Goal: Transaction & Acquisition: Purchase product/service

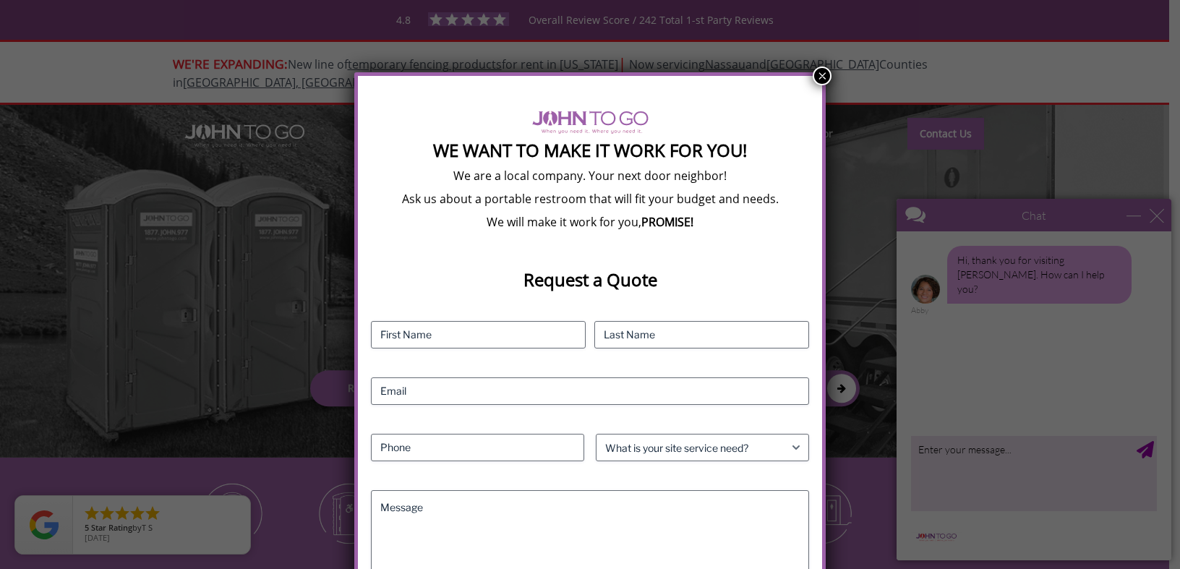
click at [824, 79] on button "×" at bounding box center [822, 76] width 19 height 19
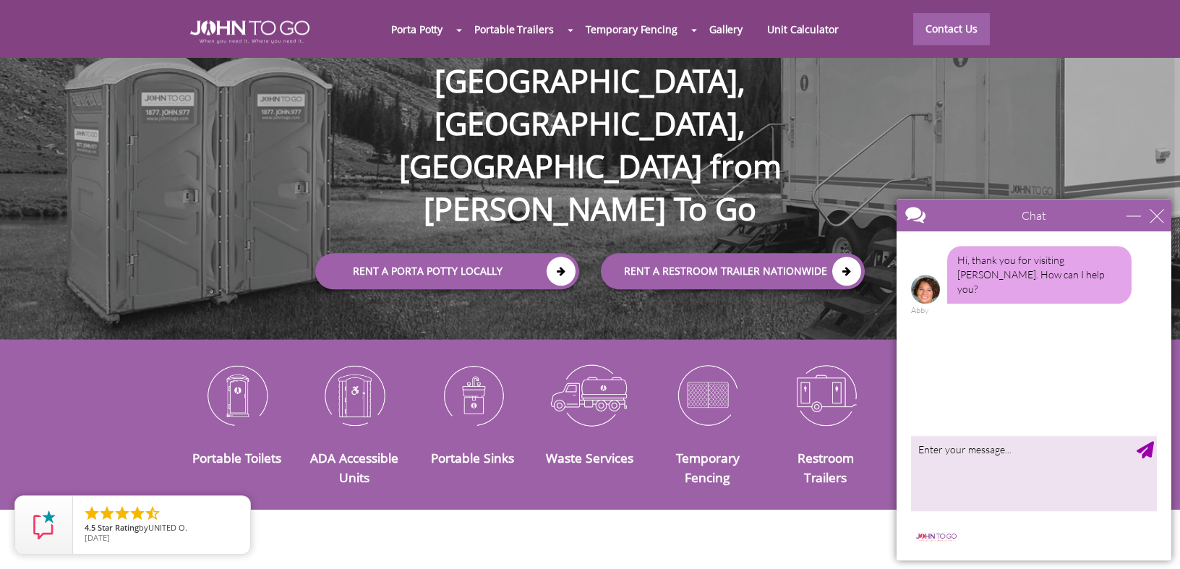
scroll to position [140, 0]
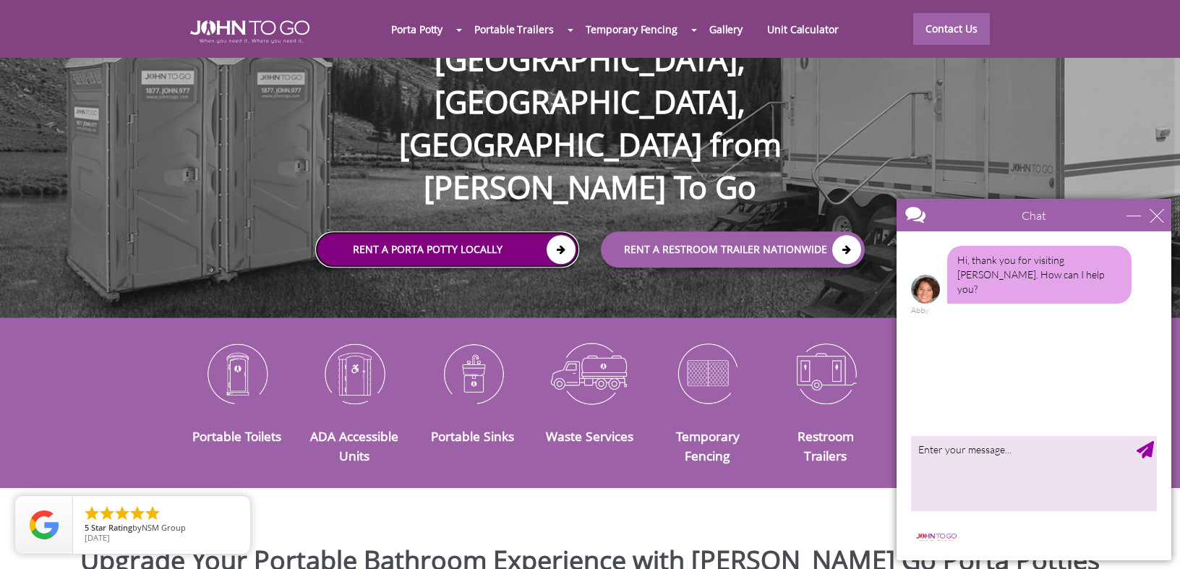
click at [560, 235] on icon at bounding box center [561, 249] width 29 height 29
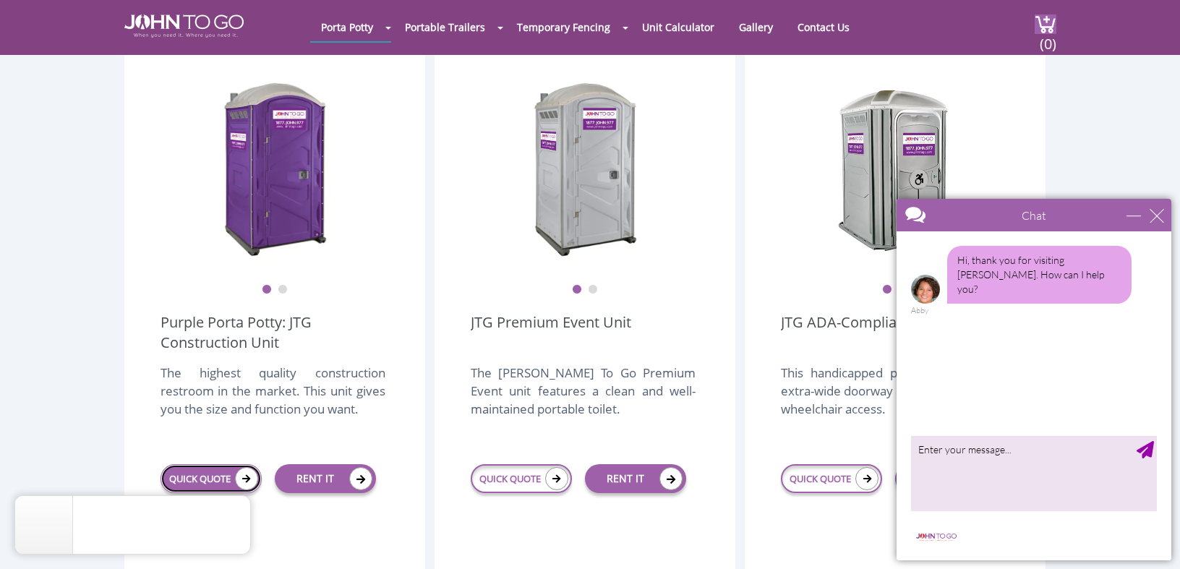
click at [210, 464] on link "QUICK QUOTE" at bounding box center [211, 478] width 101 height 29
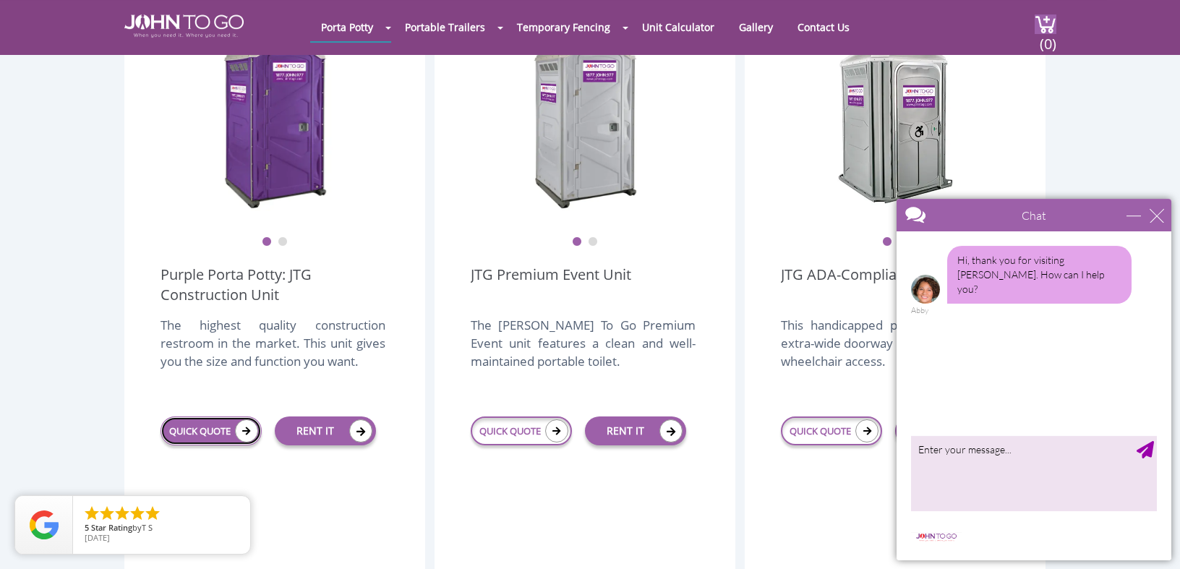
scroll to position [490, 0]
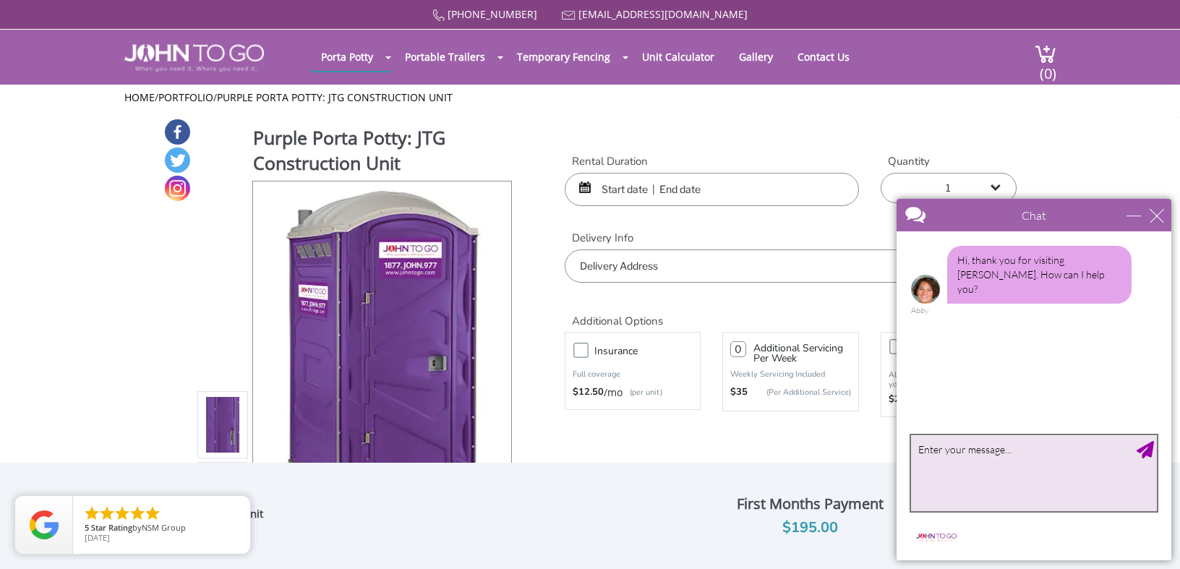
click at [940, 456] on textarea "type your message" at bounding box center [1034, 473] width 246 height 76
type textarea "looking for pricing for a construction site"
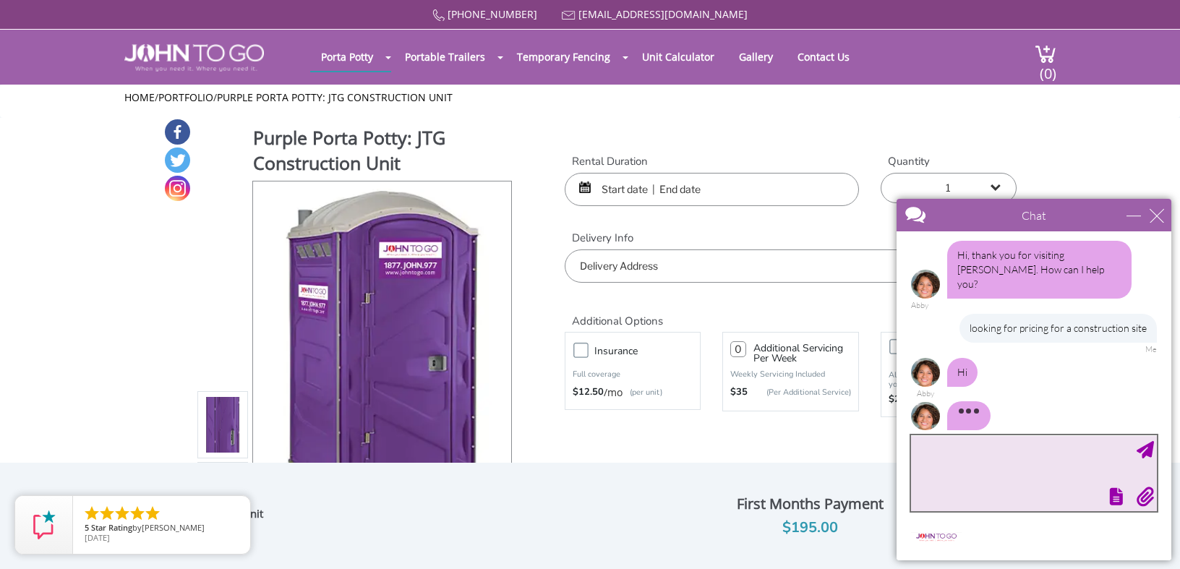
scroll to position [23, 0]
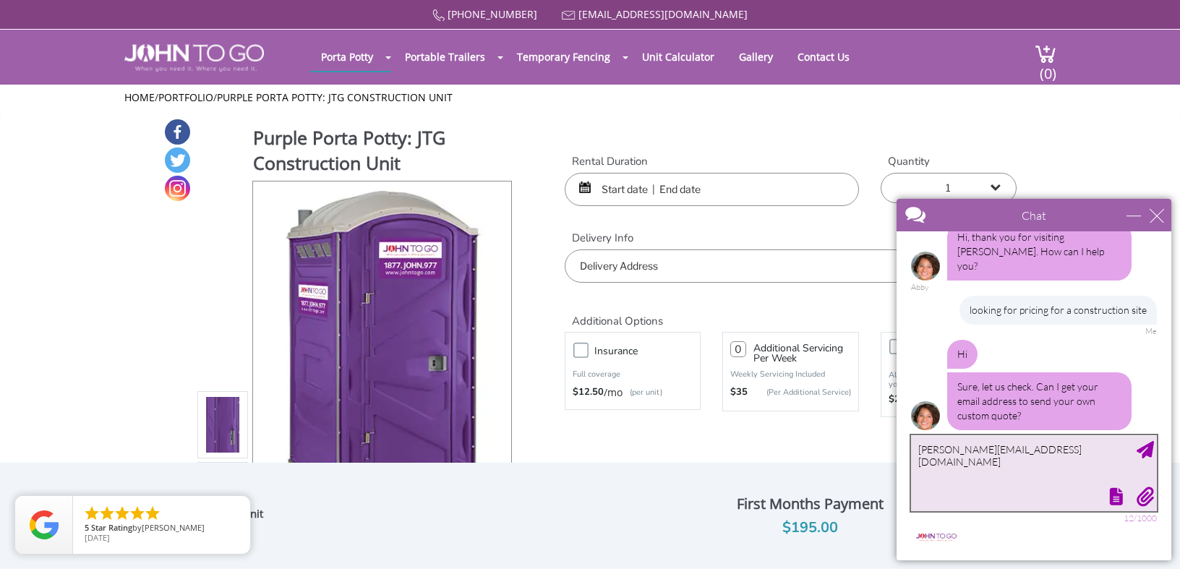
type textarea "[PERSON_NAME][EMAIL_ADDRESS][DOMAIN_NAME]"
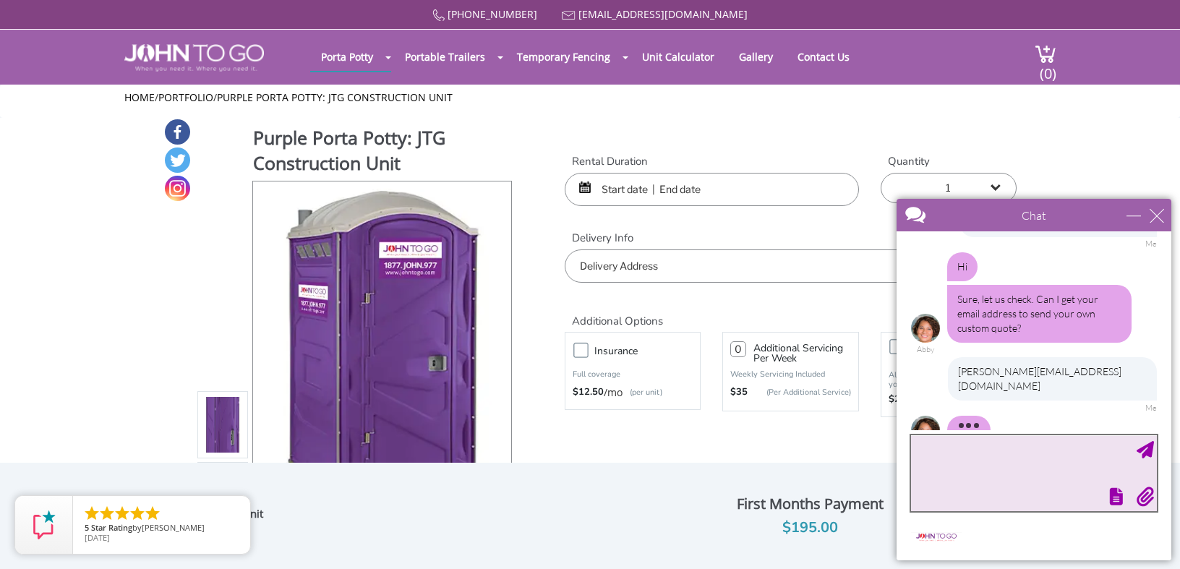
scroll to position [140, 0]
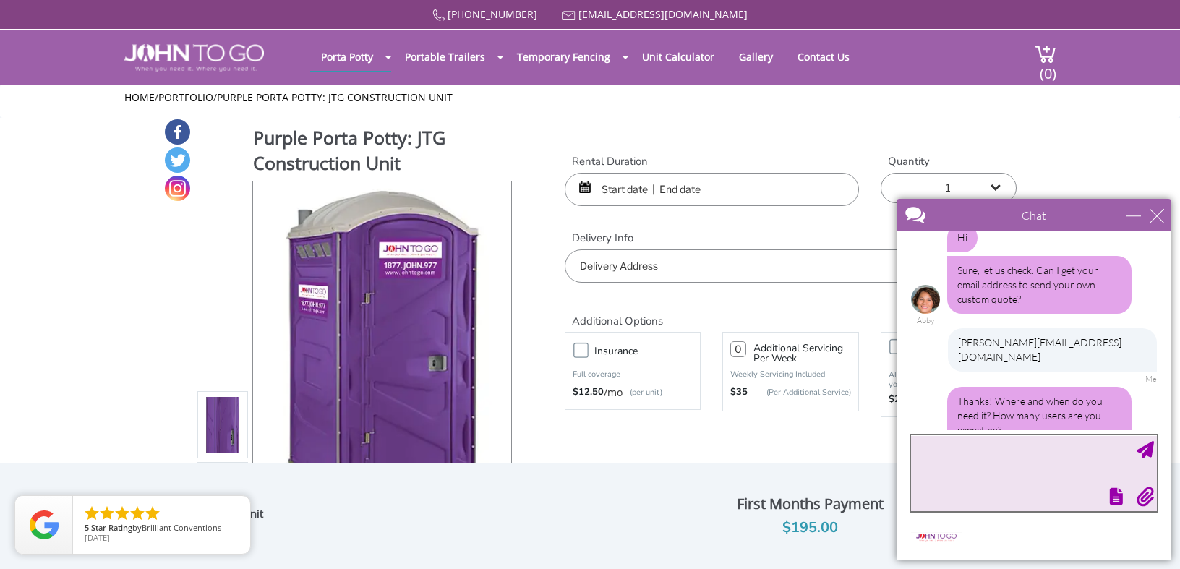
type textarea "p"
click at [924, 452] on textarea "punta Gorda Fl" at bounding box center [1034, 473] width 246 height 76
click at [991, 448] on textarea "Punta Gorda Fl" at bounding box center [1034, 473] width 246 height 76
click at [1084, 452] on textarea "Punta Gorda Fl - a standard uses for a construction" at bounding box center [1034, 473] width 246 height 76
click at [1018, 461] on textarea "Punta Gorda Fl - a standard uses for a residential home construction" at bounding box center [1034, 473] width 246 height 76
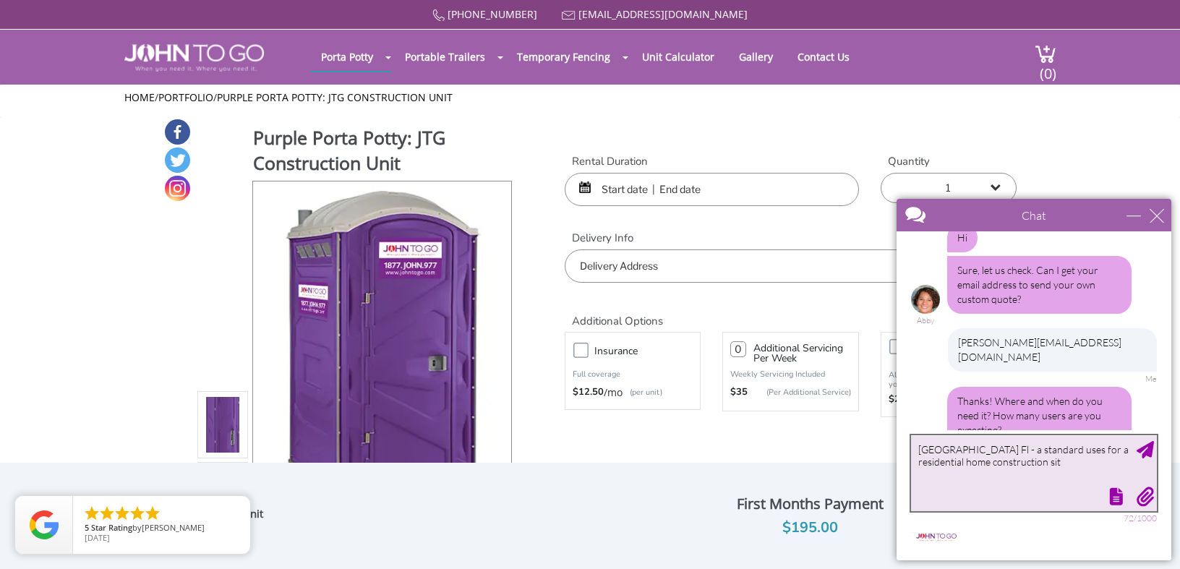
type textarea "[GEOGRAPHIC_DATA] Fl - a standard uses for a residential home construction site"
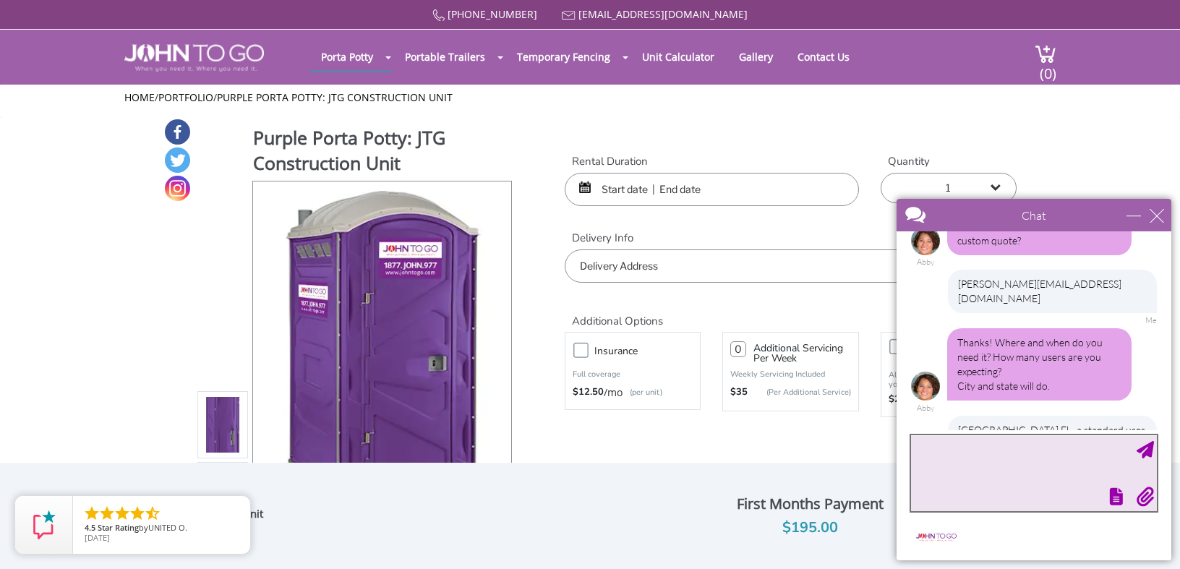
scroll to position [242, 0]
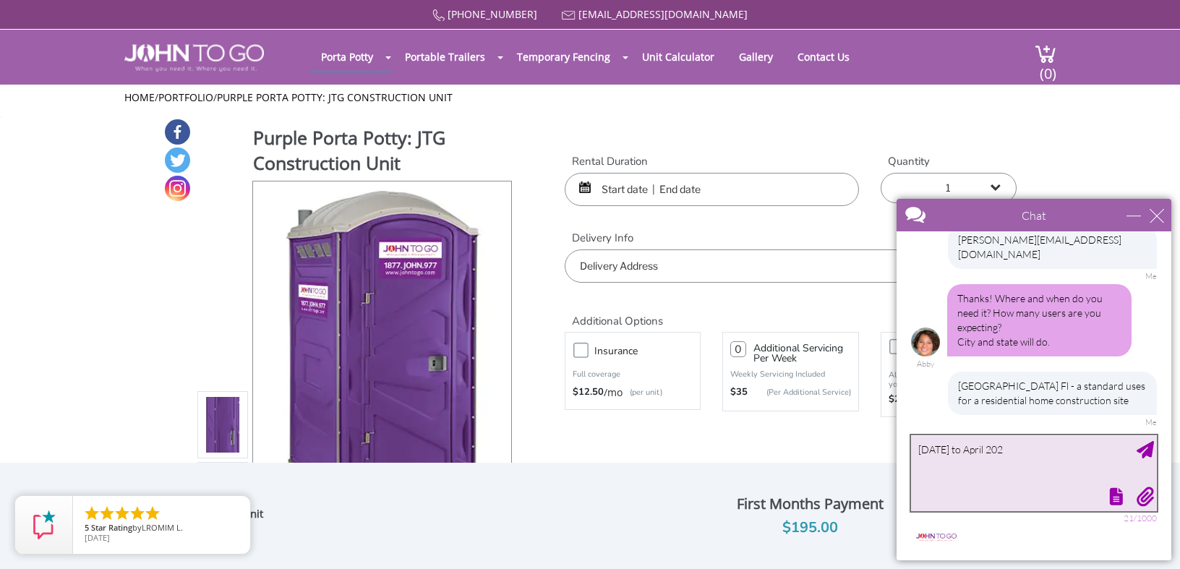
type textarea "[DATE] to [DATE]"
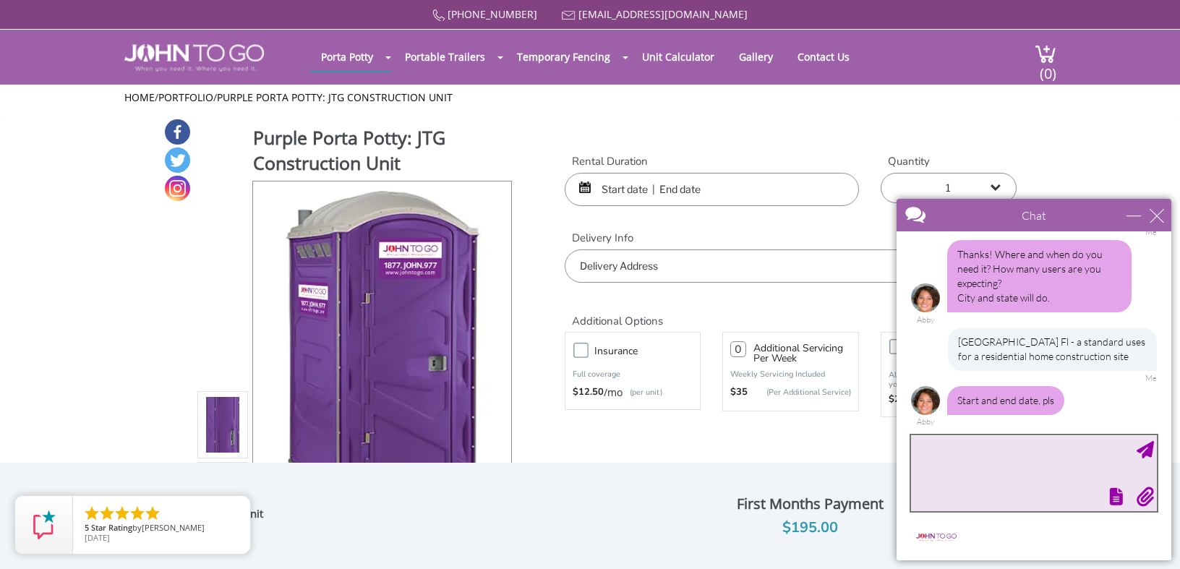
scroll to position [373, 0]
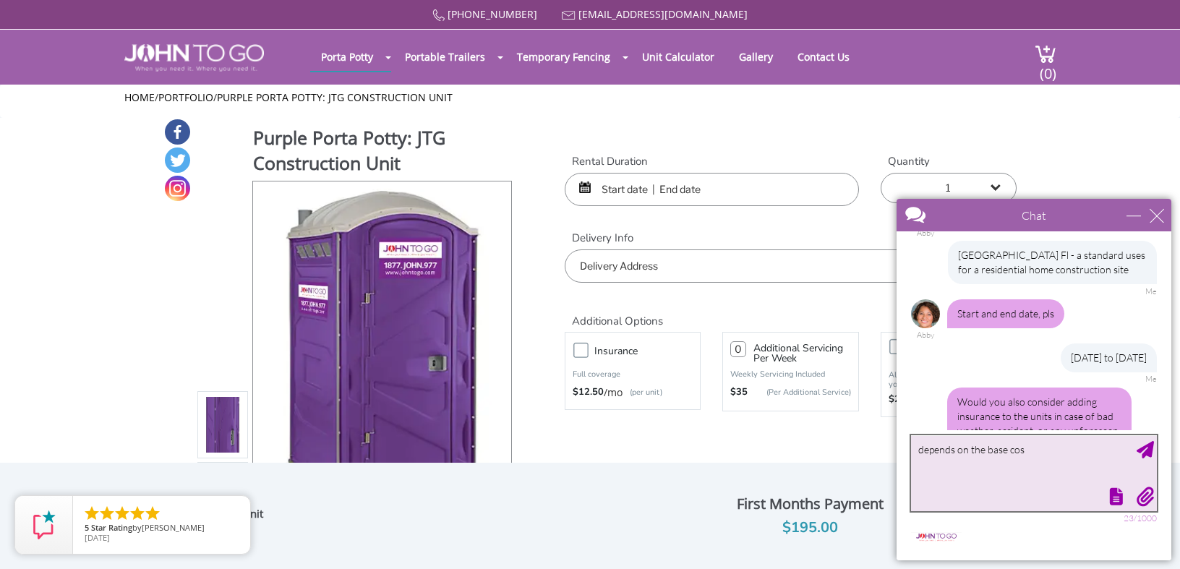
type textarea "depends on the base cost"
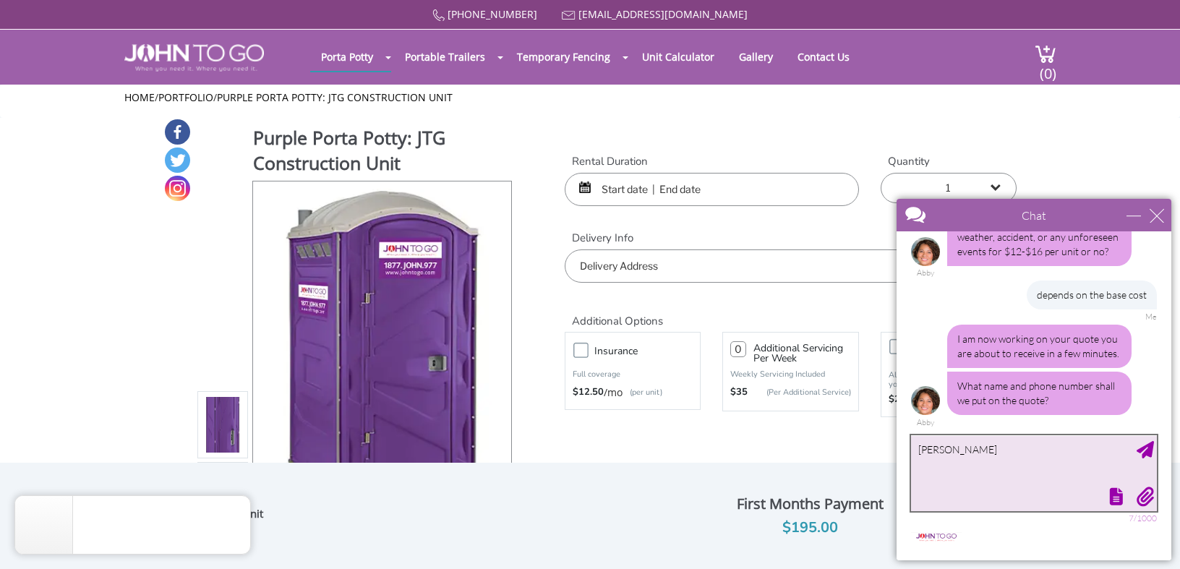
scroll to position [523, 0]
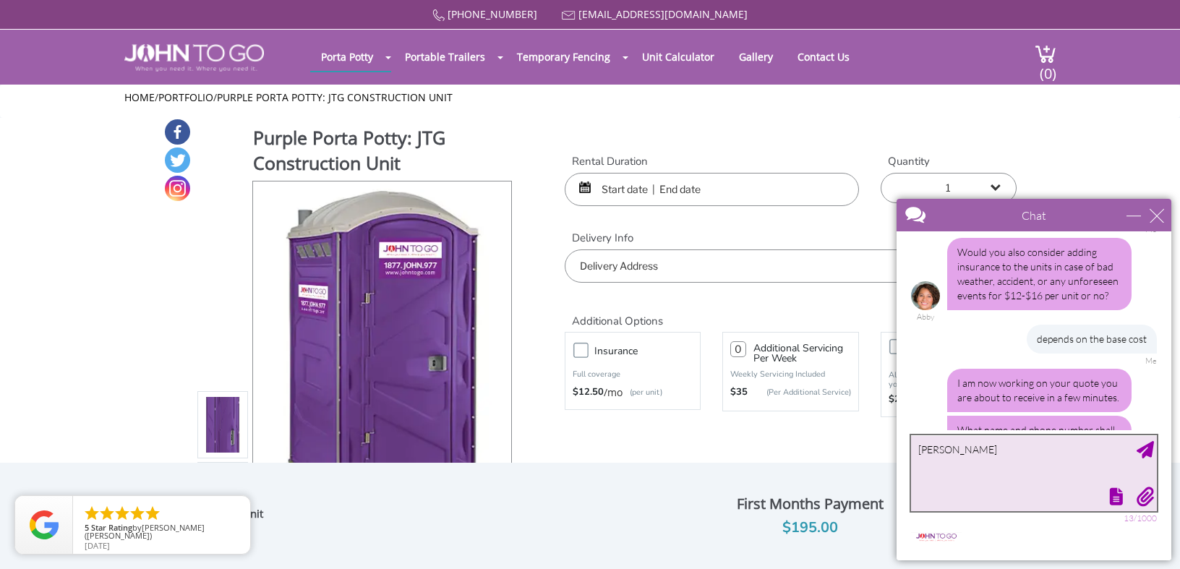
type textarea "[PERSON_NAME]"
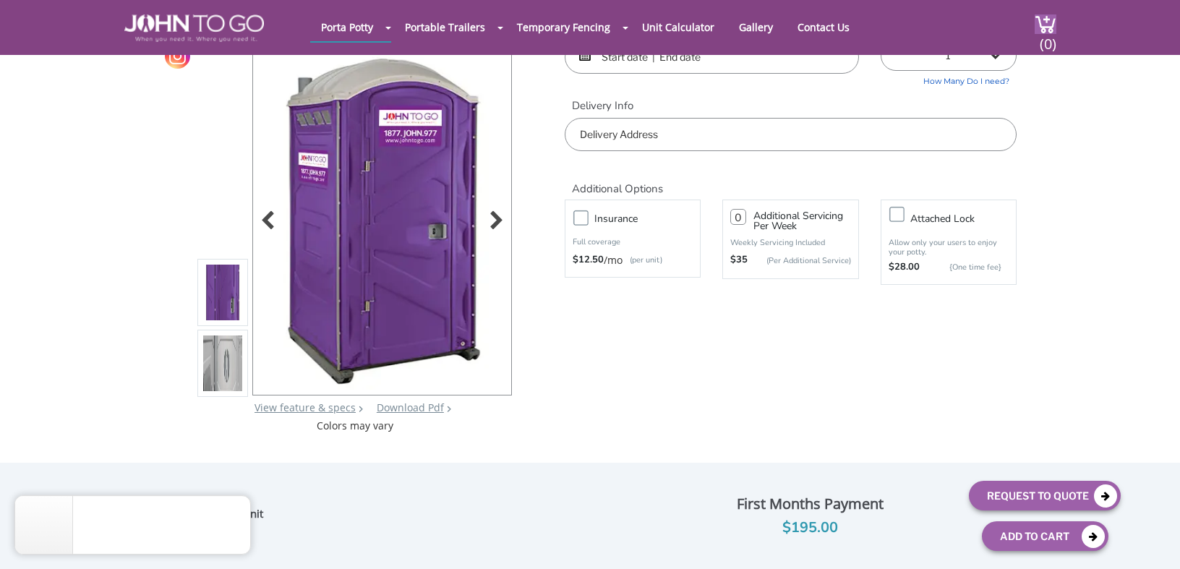
scroll to position [0, 0]
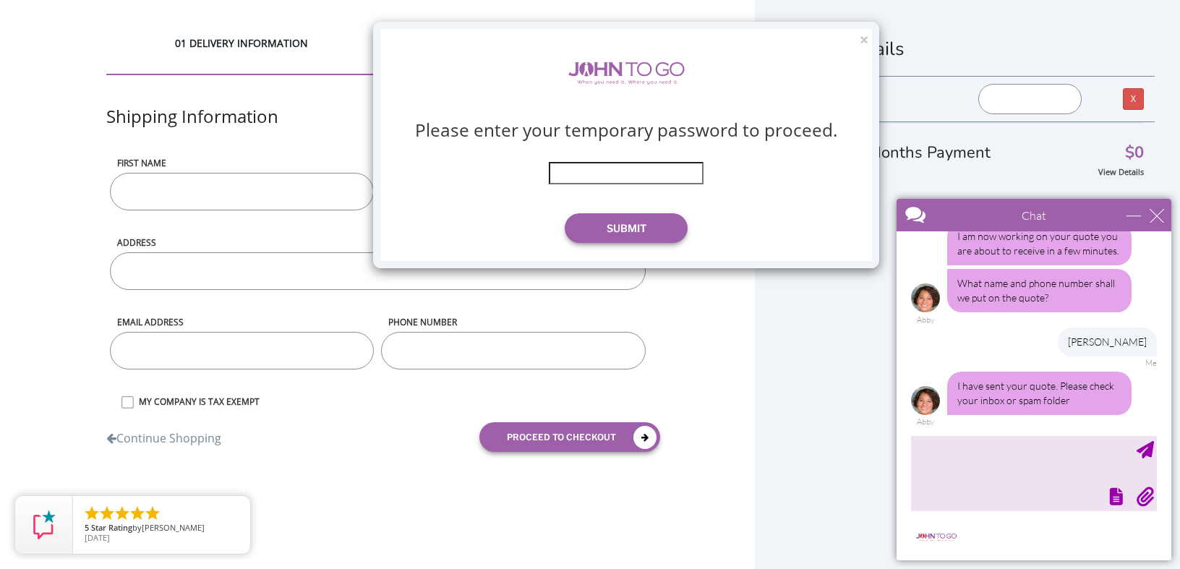
scroll to position [626, 0]
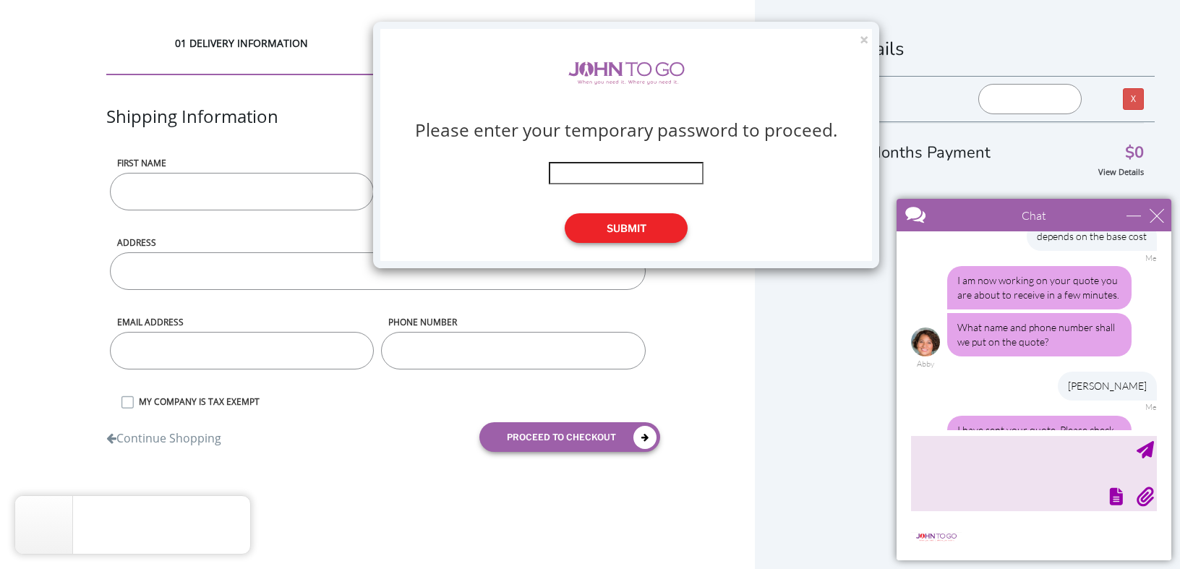
click at [625, 226] on button "Submit" at bounding box center [626, 228] width 123 height 30
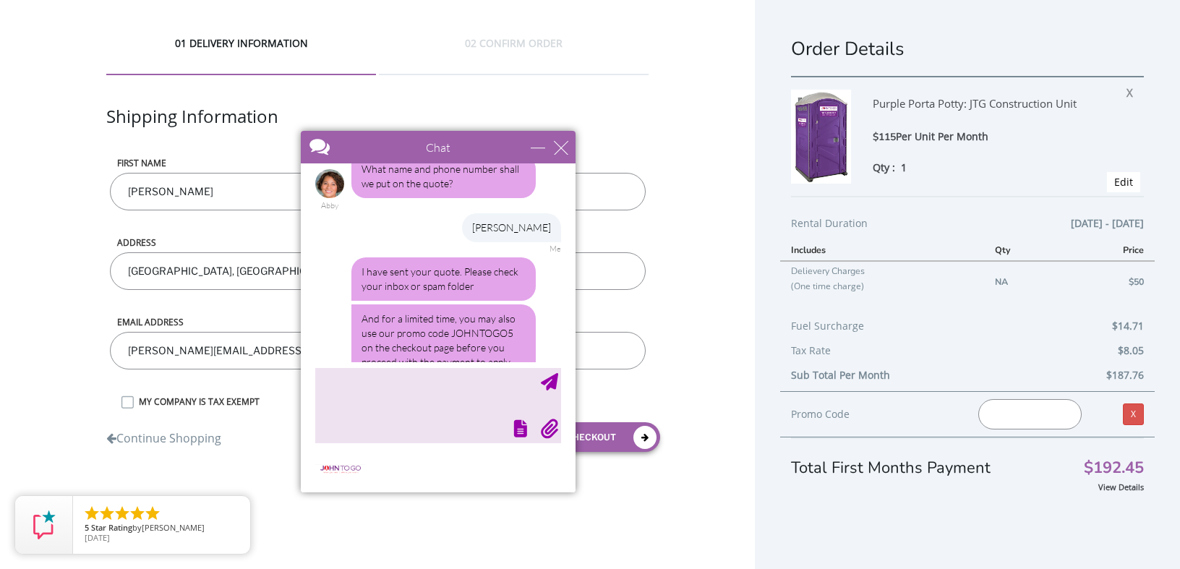
drag, startPoint x: 1075, startPoint y: 213, endPoint x: 479, endPoint y: 145, distance: 599.7
click at [479, 145] on div at bounding box center [412, 148] width 223 height 35
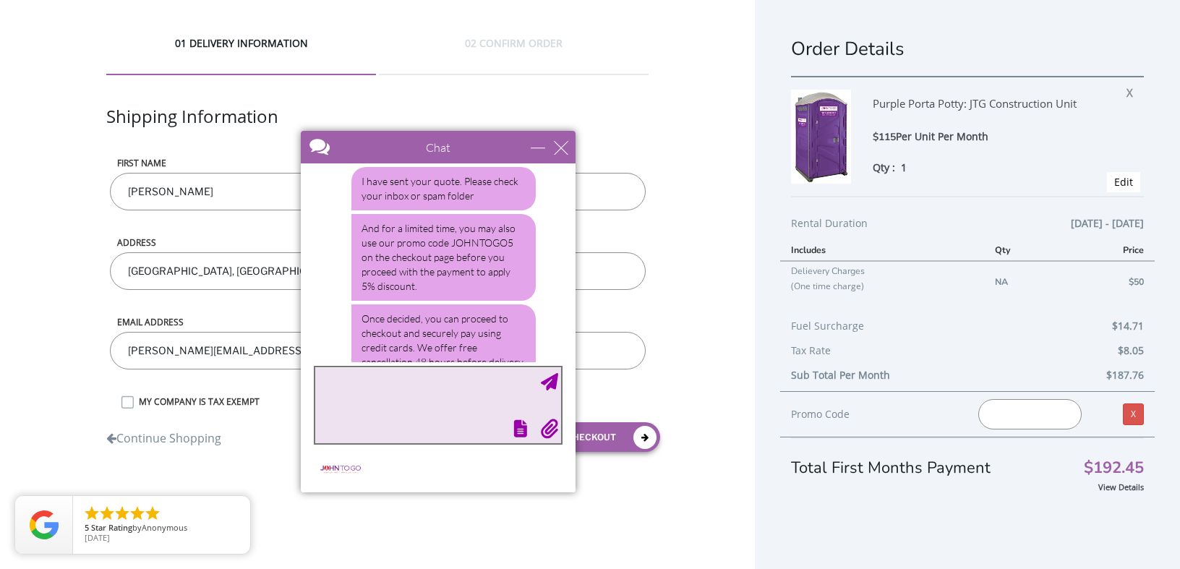
click at [382, 395] on textarea "type your message" at bounding box center [438, 405] width 246 height 76
type textarea "That should give me enough time to compare prices"
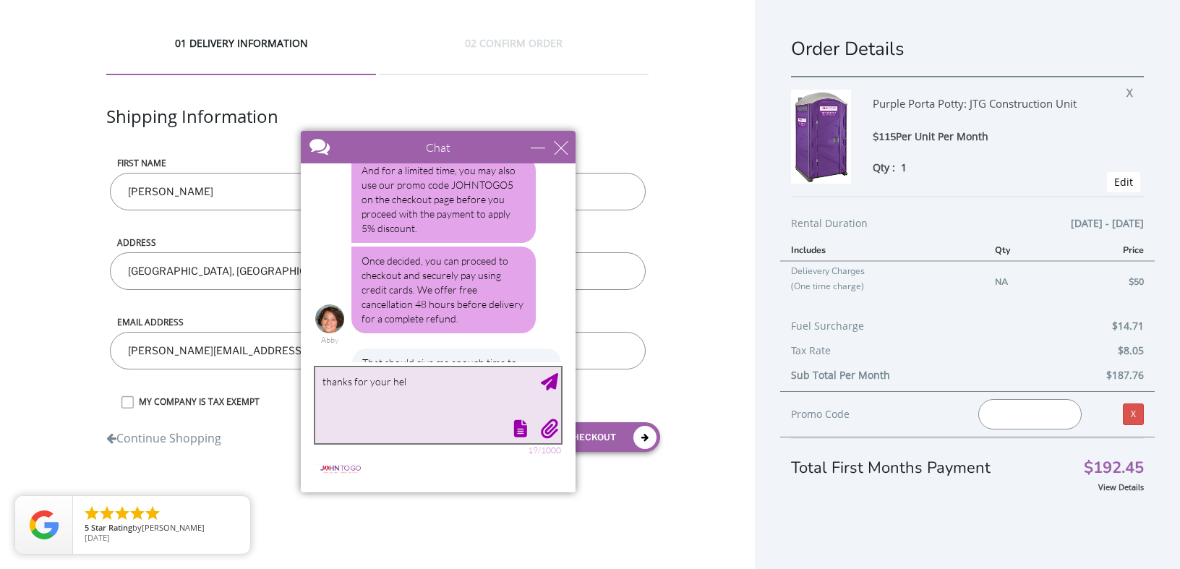
type textarea "thanks for your help"
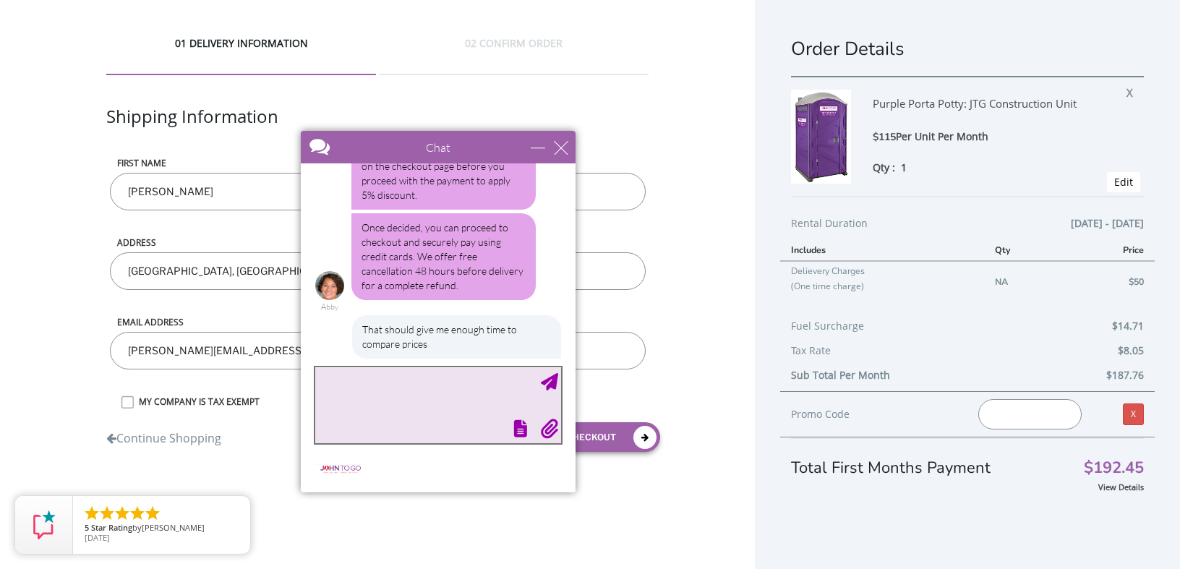
scroll to position [942, 0]
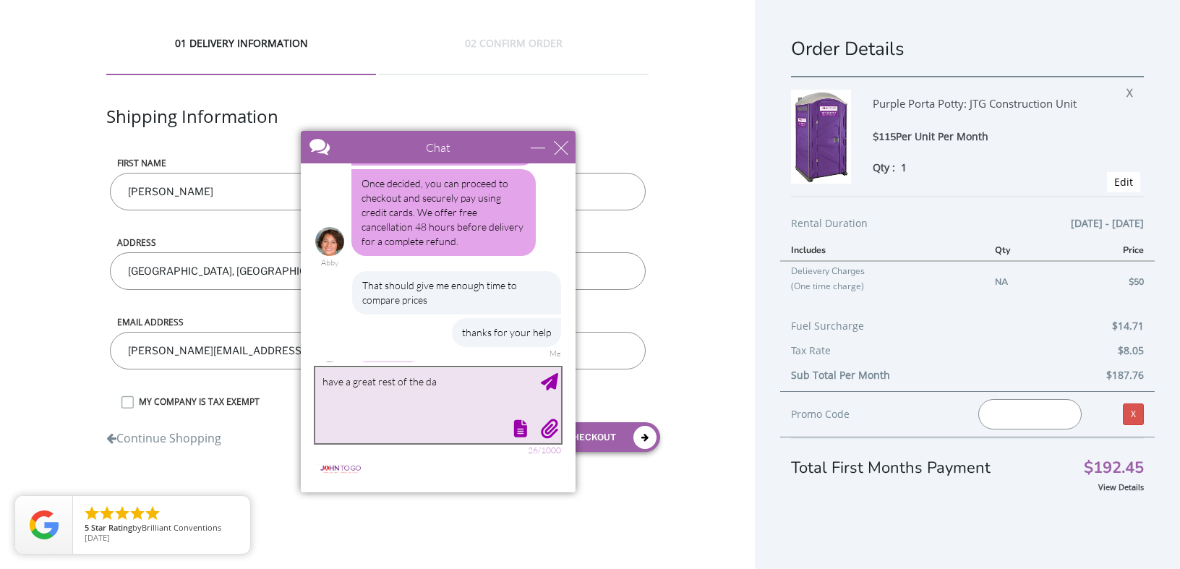
type textarea "have a great rest of the day"
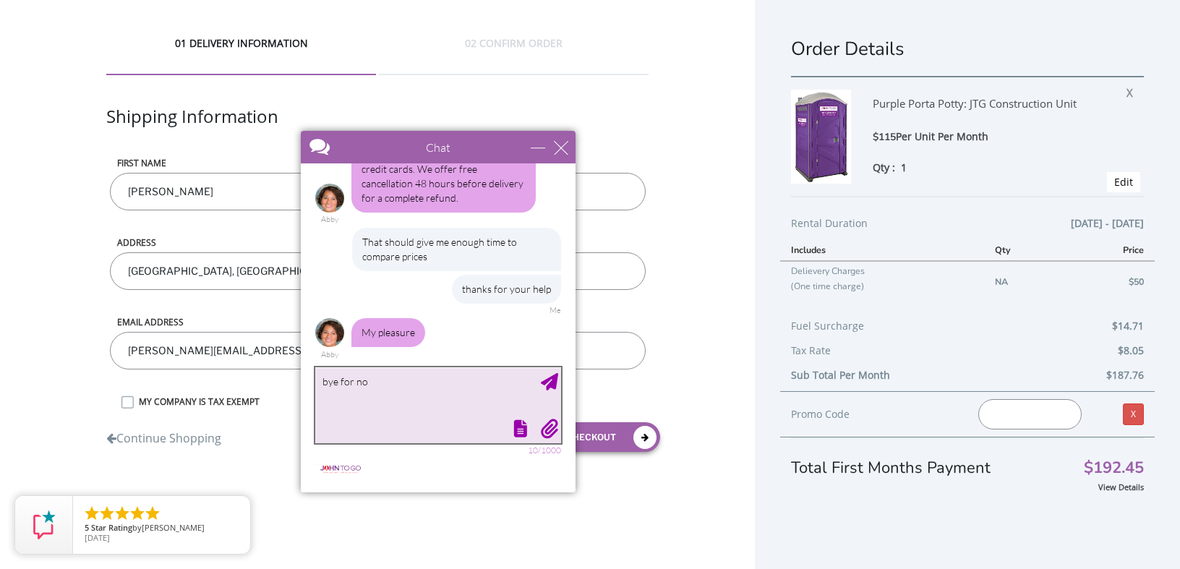
type textarea "bye for now"
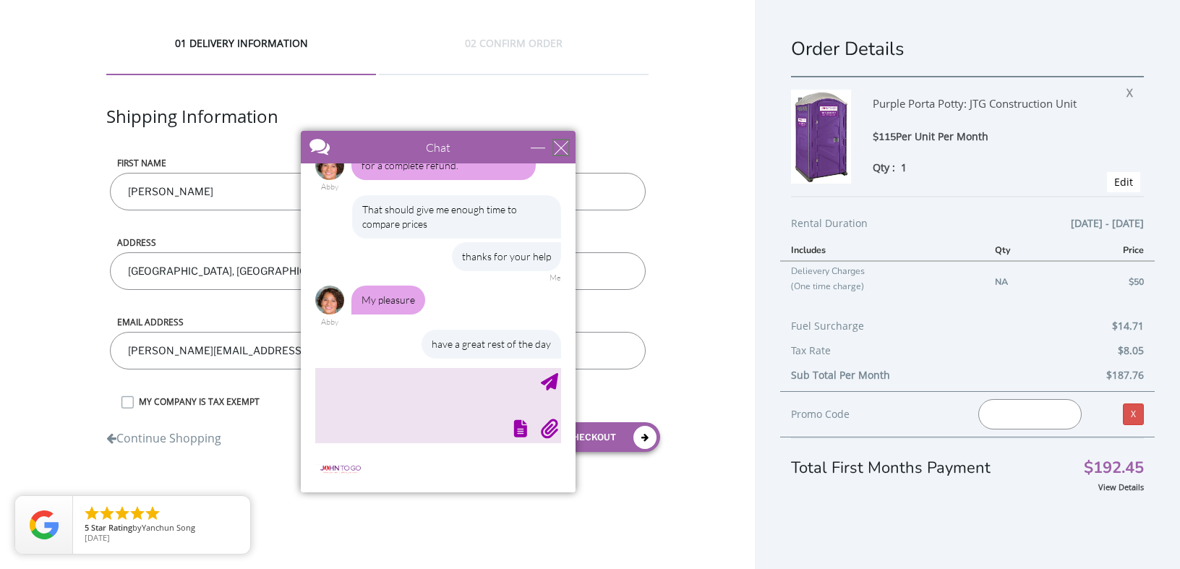
click at [560, 148] on div "close" at bounding box center [561, 147] width 14 height 14
type input "Continue Chat"
type input "End Chat"
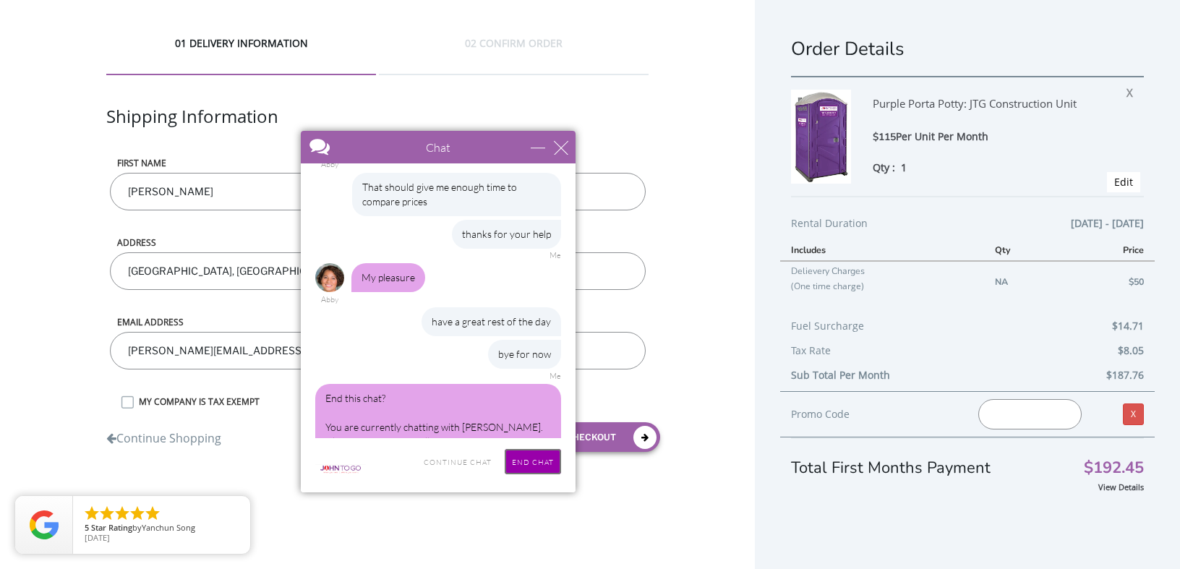
click at [536, 462] on input "End Chat" at bounding box center [533, 461] width 56 height 25
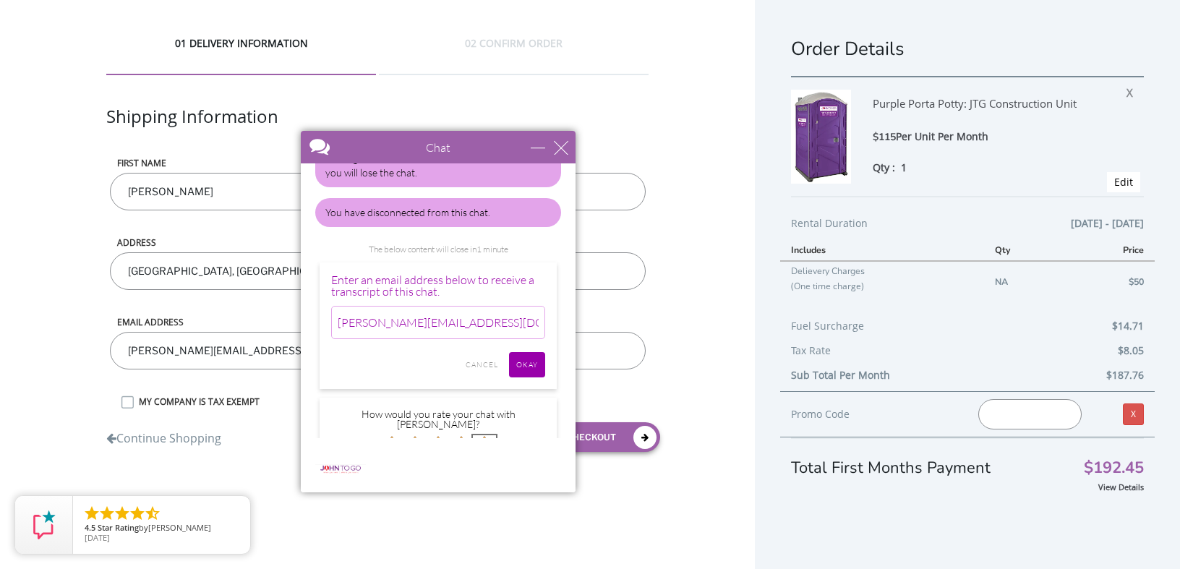
click at [482, 435] on img at bounding box center [484, 446] width 23 height 23
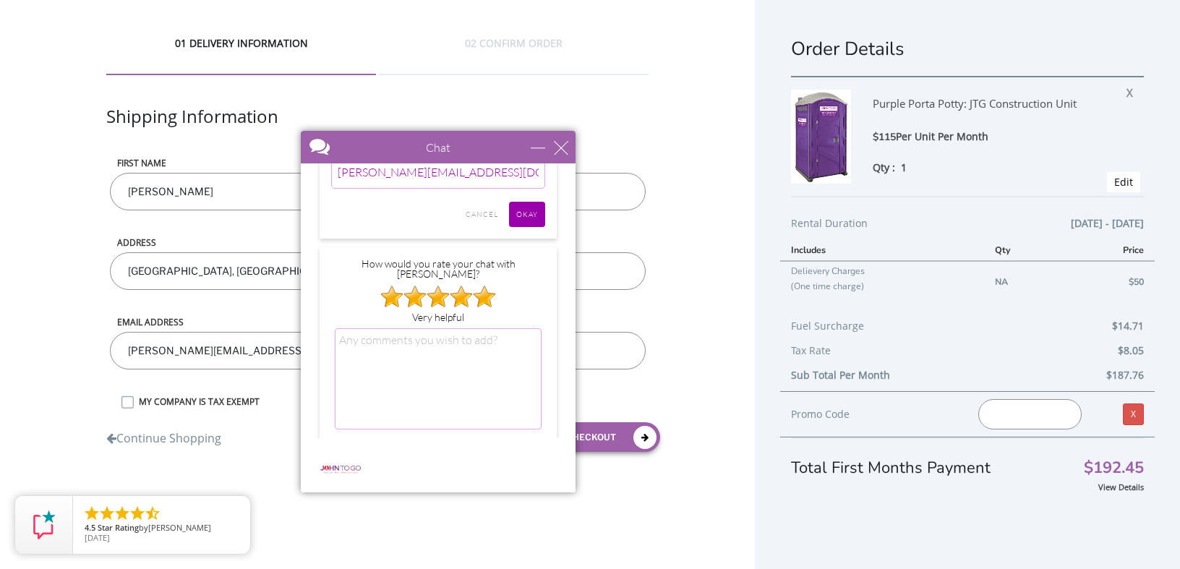
click at [525, 443] on input "SUBMIT" at bounding box center [519, 455] width 45 height 25
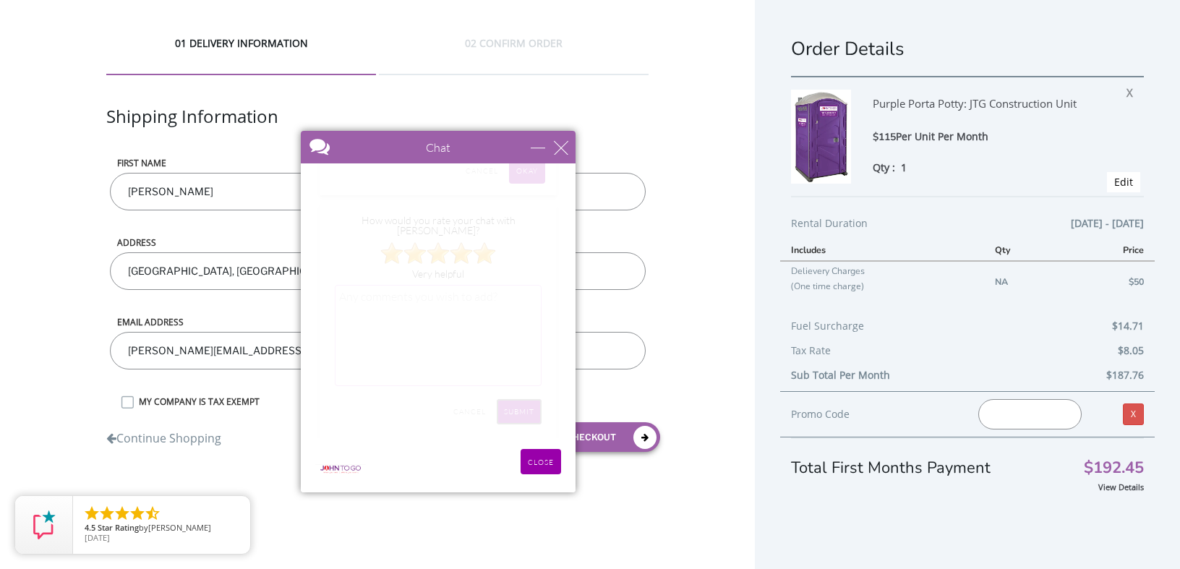
scroll to position [1083, 0]
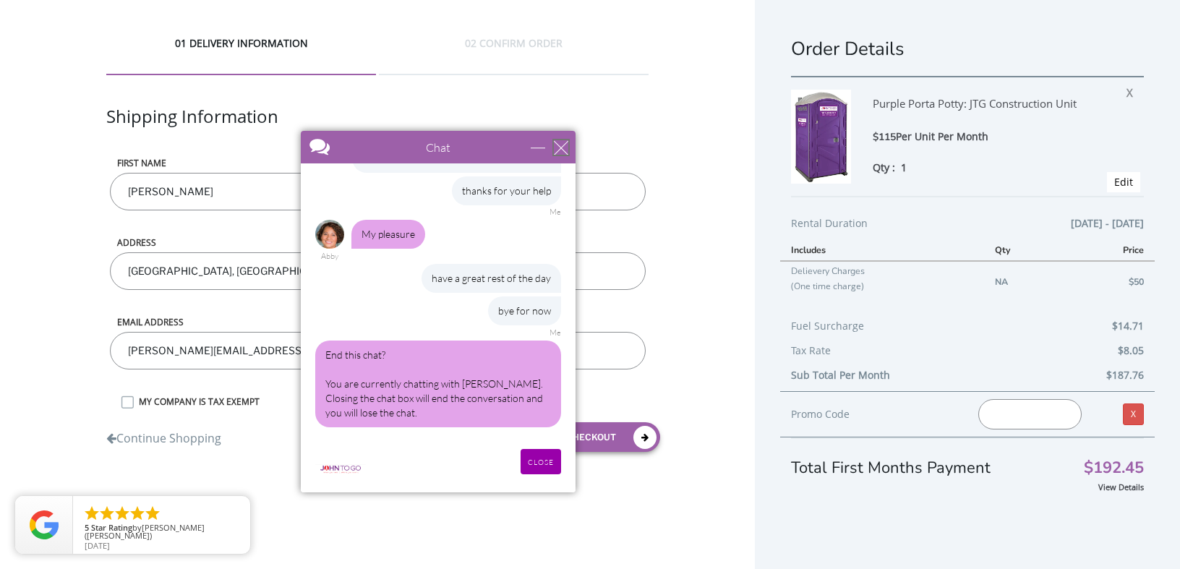
click at [558, 150] on div "close" at bounding box center [561, 147] width 14 height 14
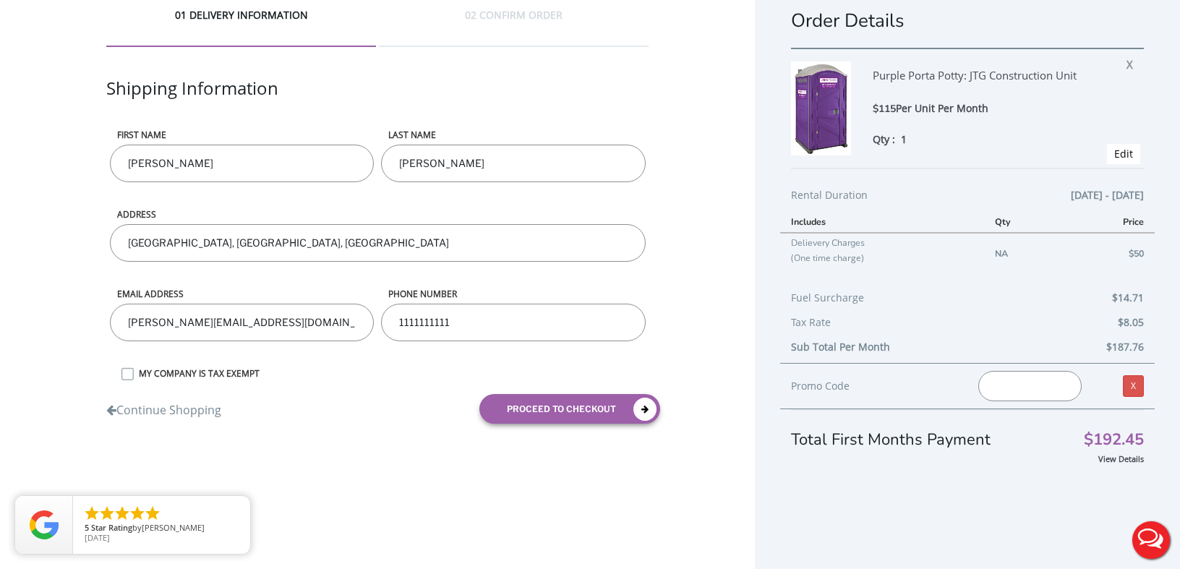
scroll to position [0, 0]
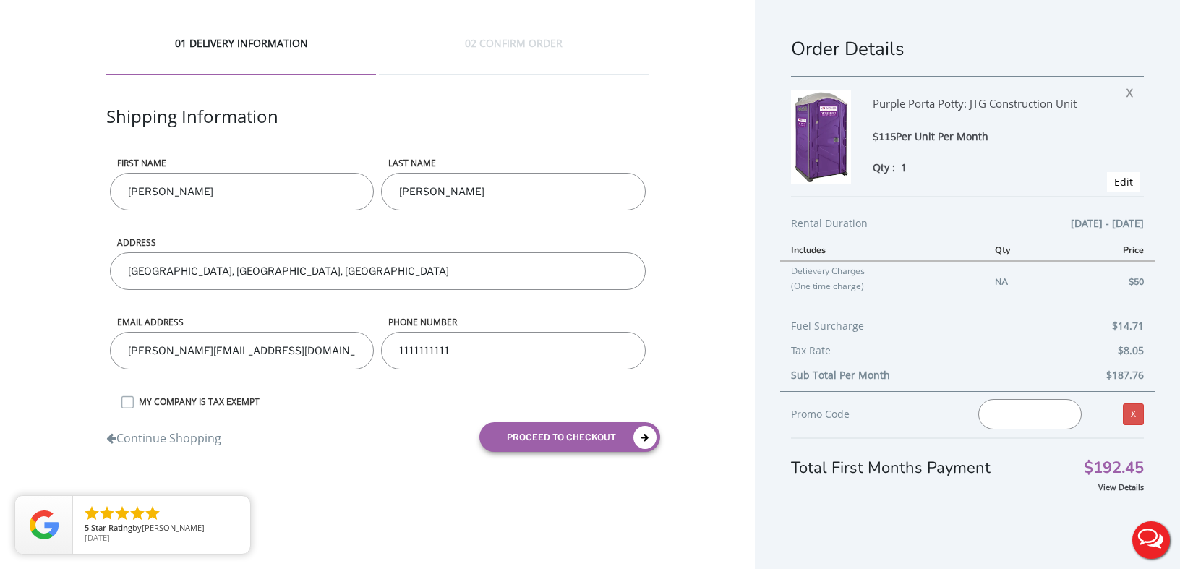
click at [1153, 549] on button "Live Chat" at bounding box center [1151, 540] width 58 height 58
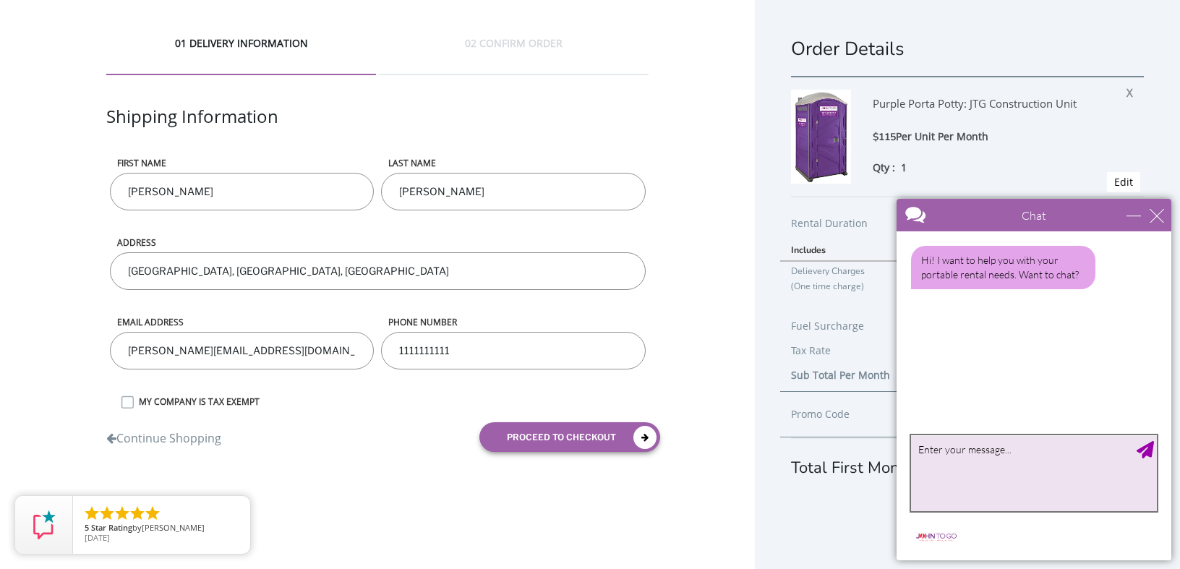
click at [973, 448] on textarea "type your message" at bounding box center [1034, 473] width 246 height 76
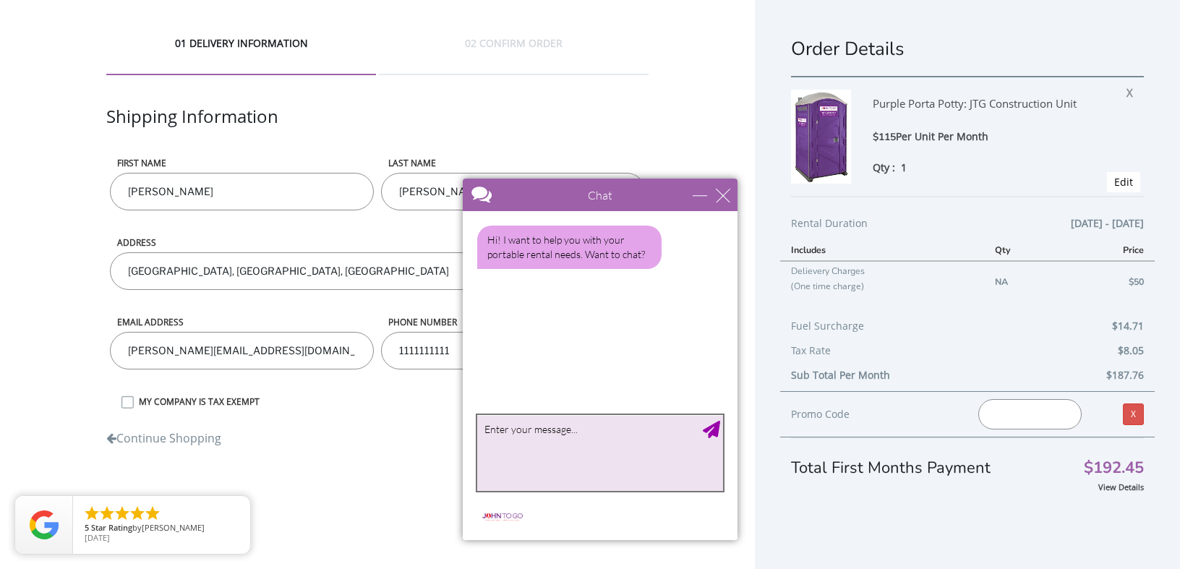
drag, startPoint x: 1070, startPoint y: 208, endPoint x: 636, endPoint y: 188, distance: 434.4
click at [636, 188] on div at bounding box center [574, 196] width 223 height 35
click at [546, 431] on textarea "type your message" at bounding box center [600, 453] width 246 height 76
type textarea "I got your estimate however I'm a bit confused as to what the monthly charge is"
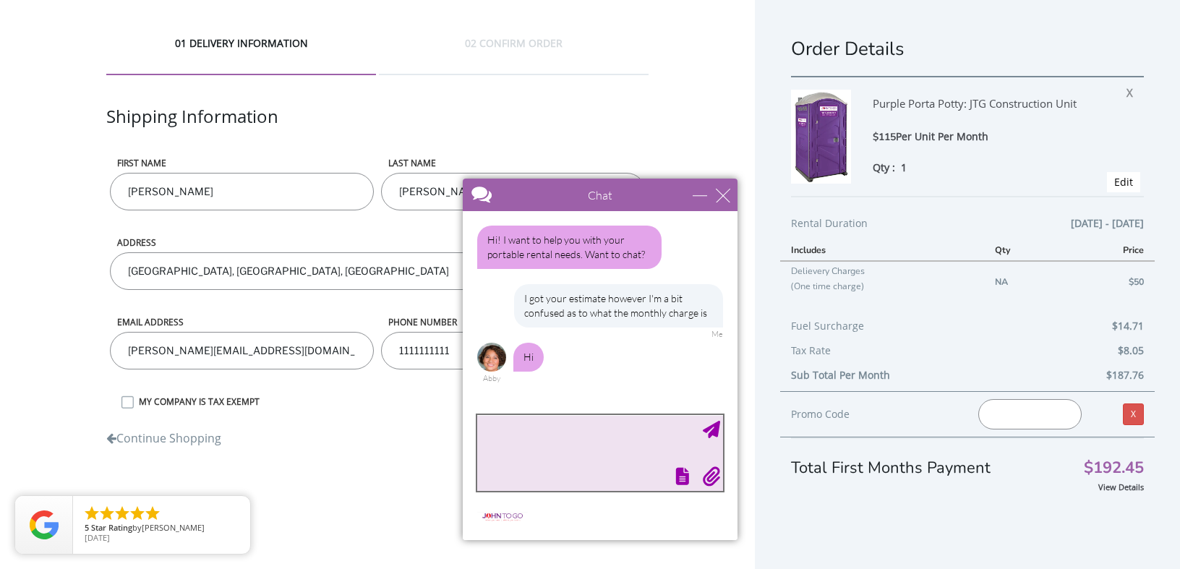
click at [608, 441] on textarea "type your message" at bounding box center [600, 453] width 246 height 76
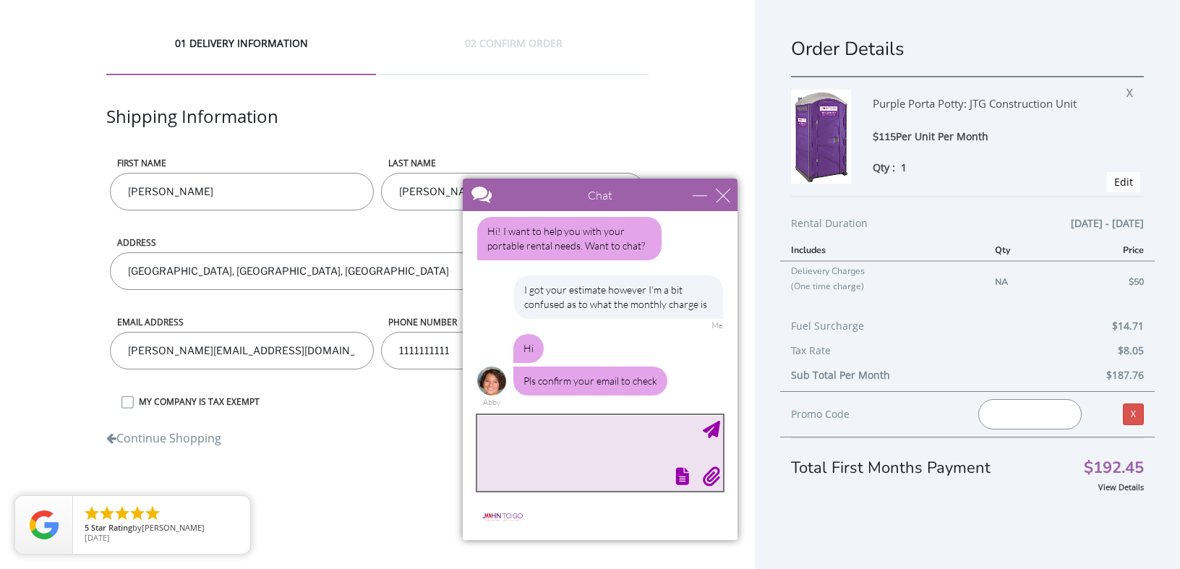
scroll to position [8, 0]
type textarea "[PERSON_NAME][EMAIL_ADDRESS][DOMAIN_NAME]"
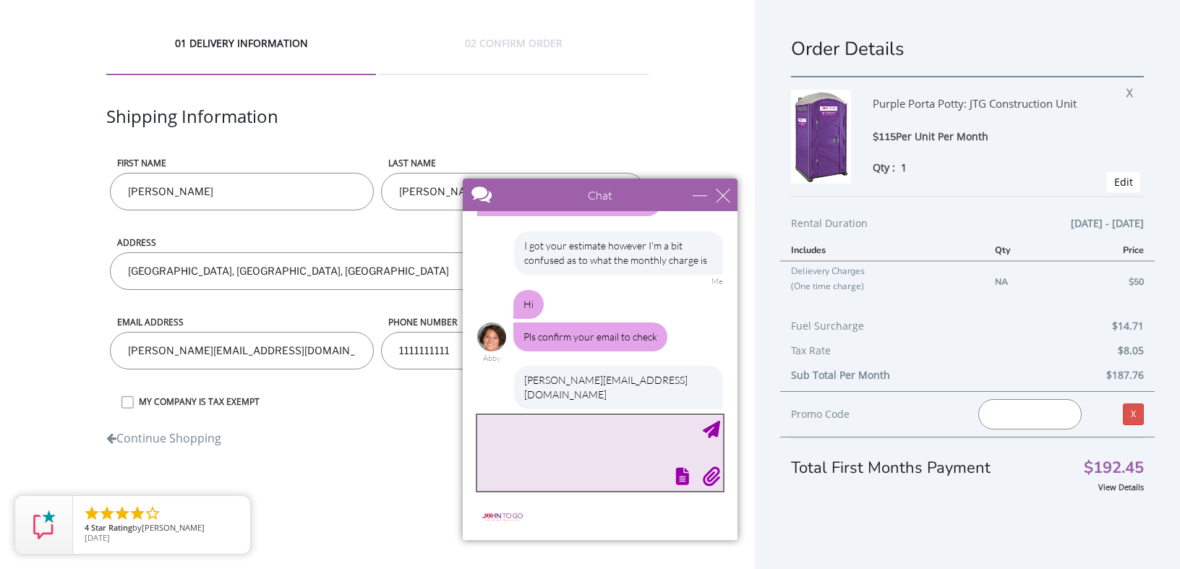
scroll to position [96, 0]
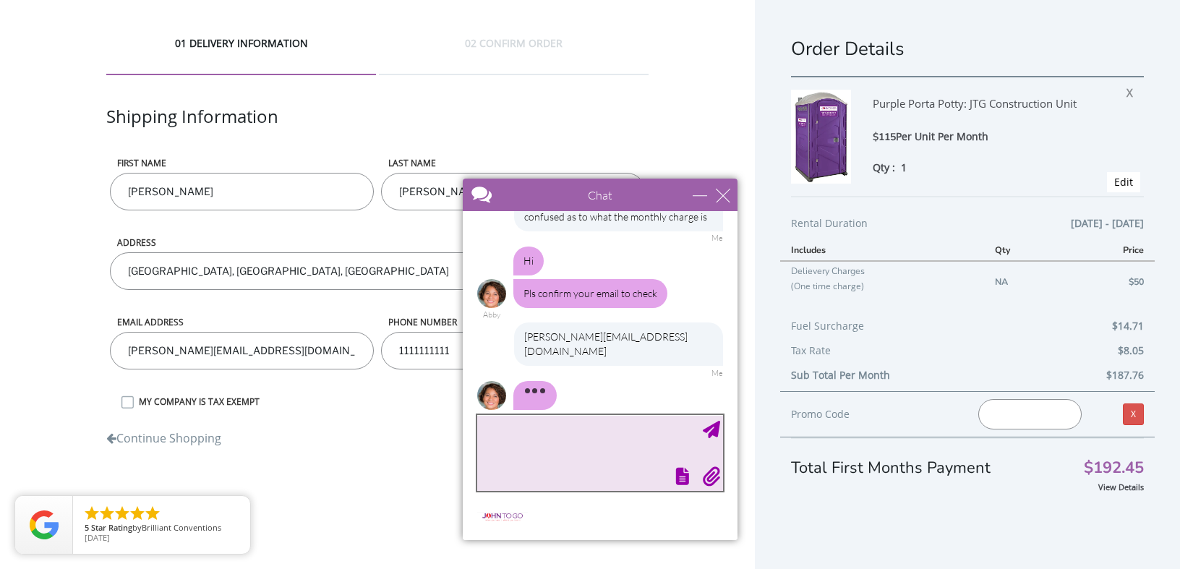
click at [490, 435] on textarea "type your message" at bounding box center [600, 453] width 246 height 76
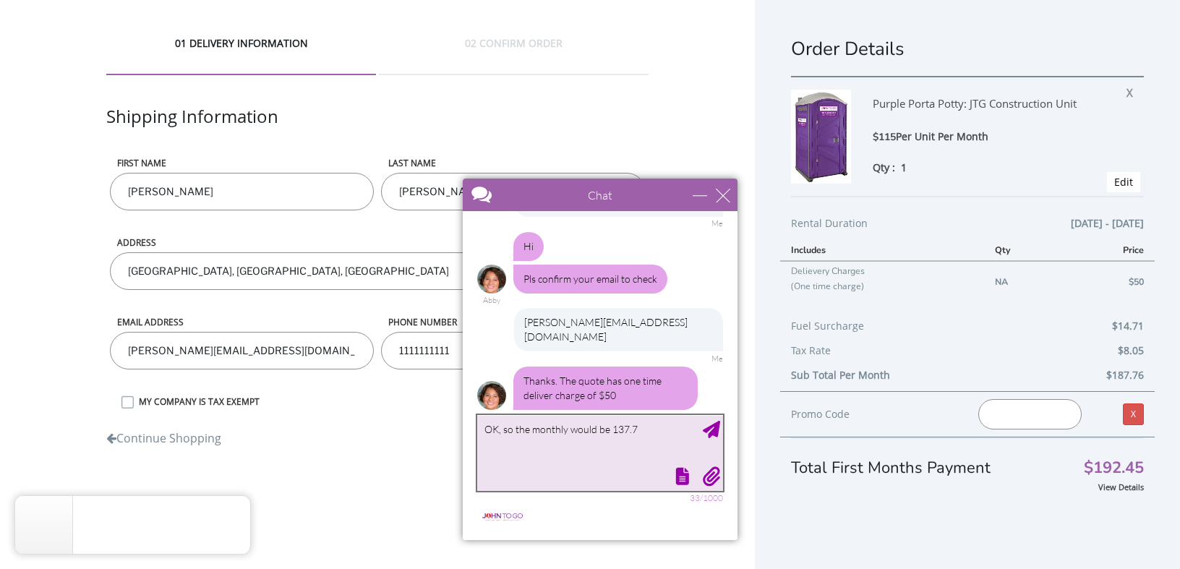
type textarea "OK, so the monthly would be 137.76"
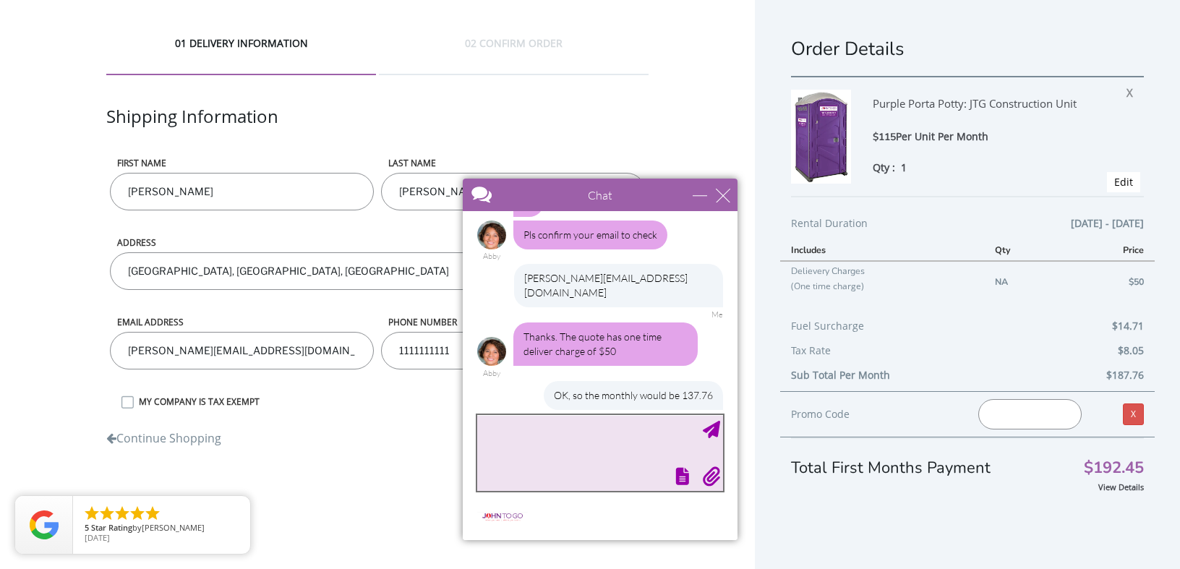
scroll to position [199, 0]
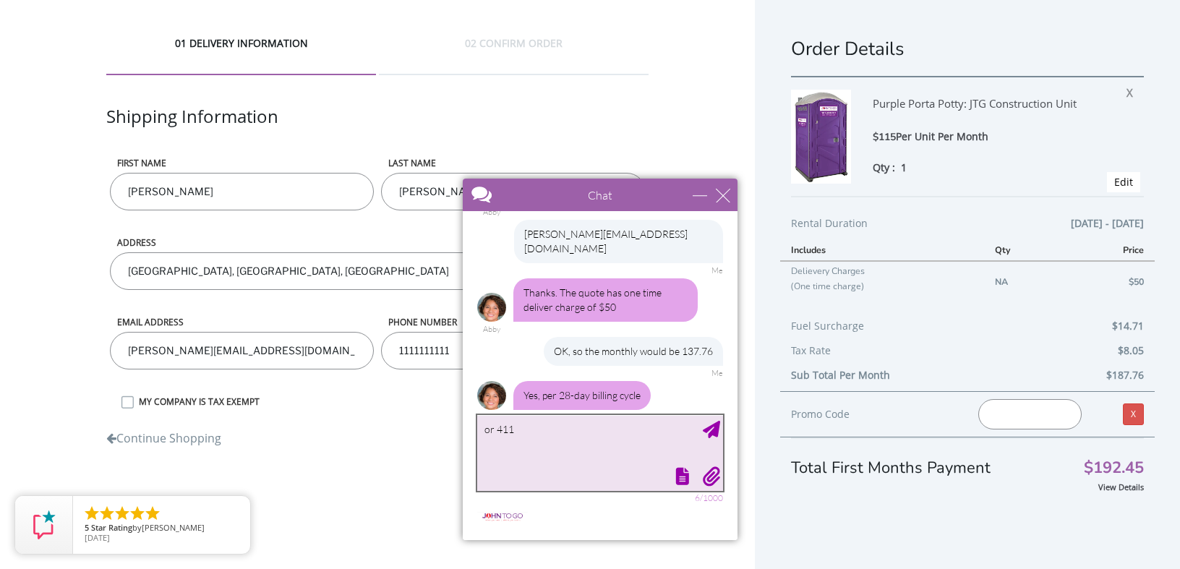
type textarea "or 4115"
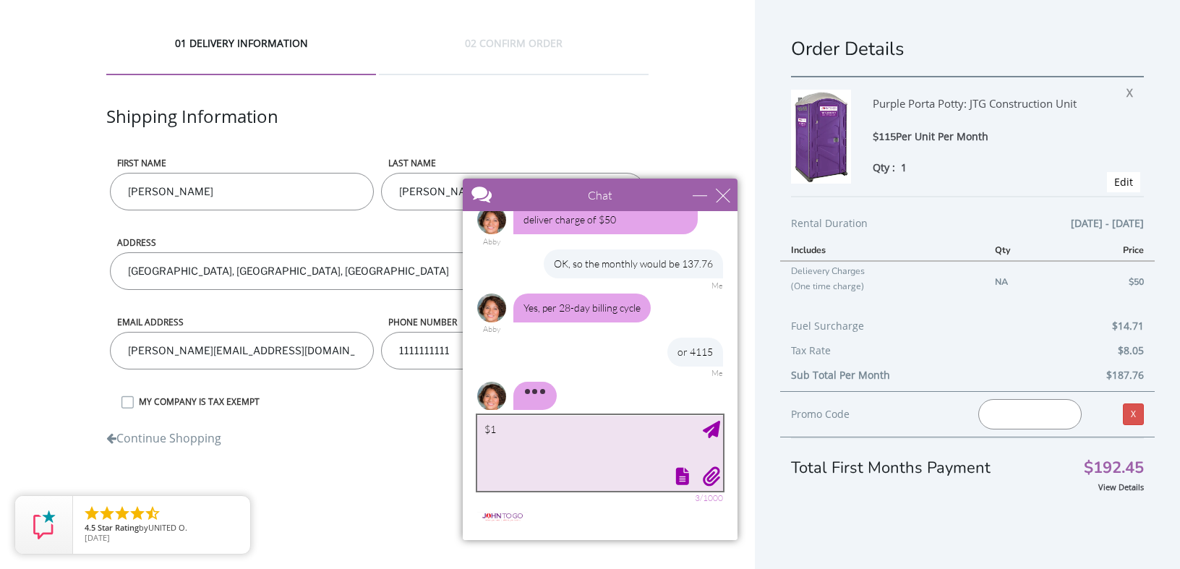
scroll to position [243, 0]
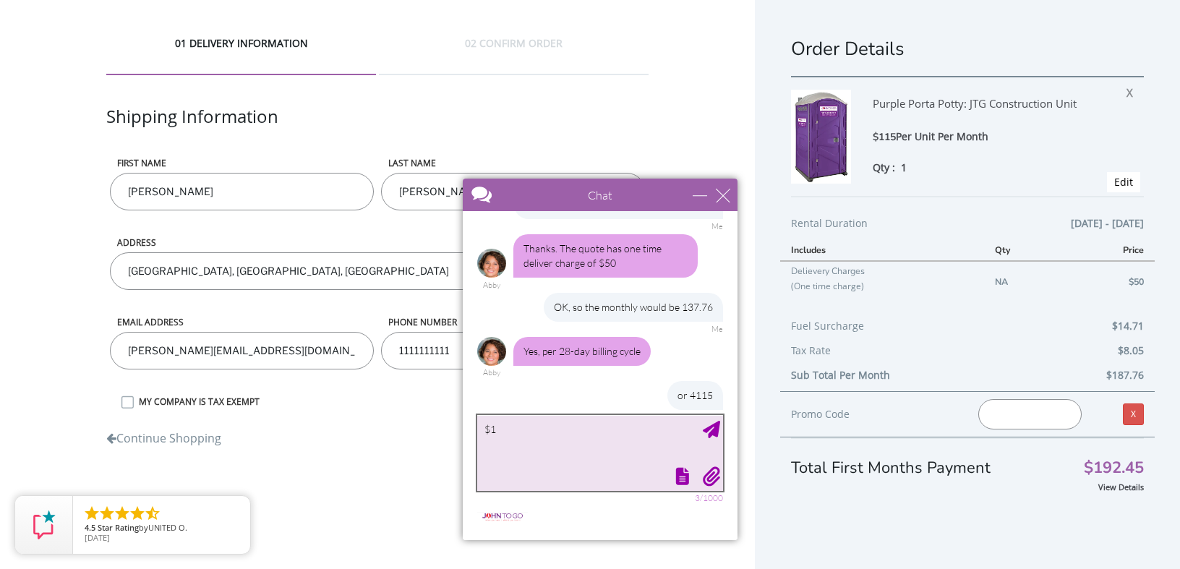
type textarea "$"
type textarea "OK, that makes sense"
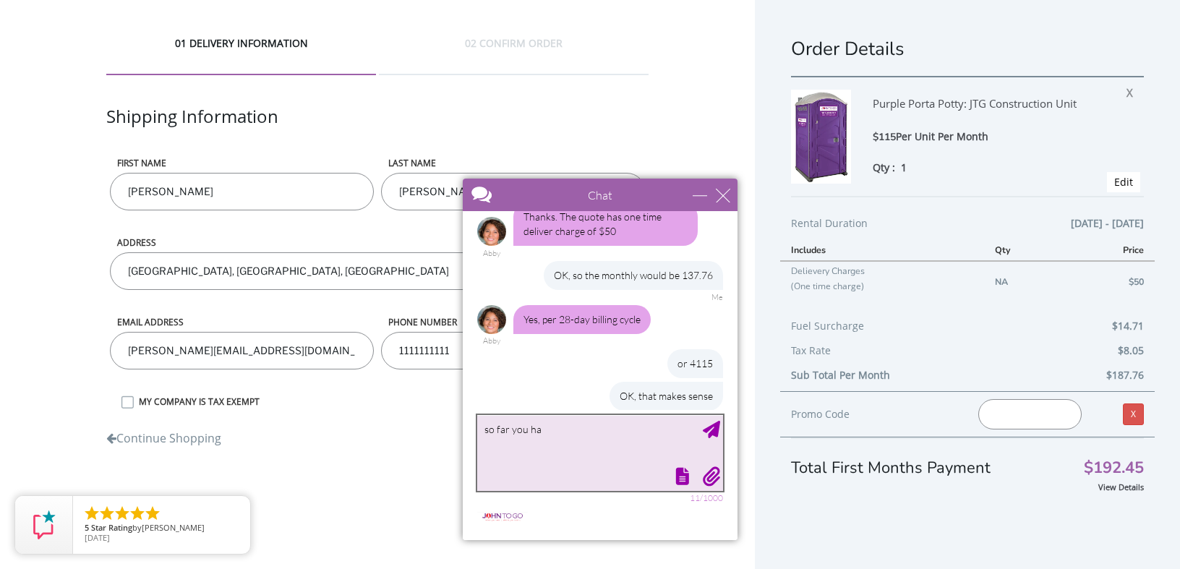
scroll to position [320, 0]
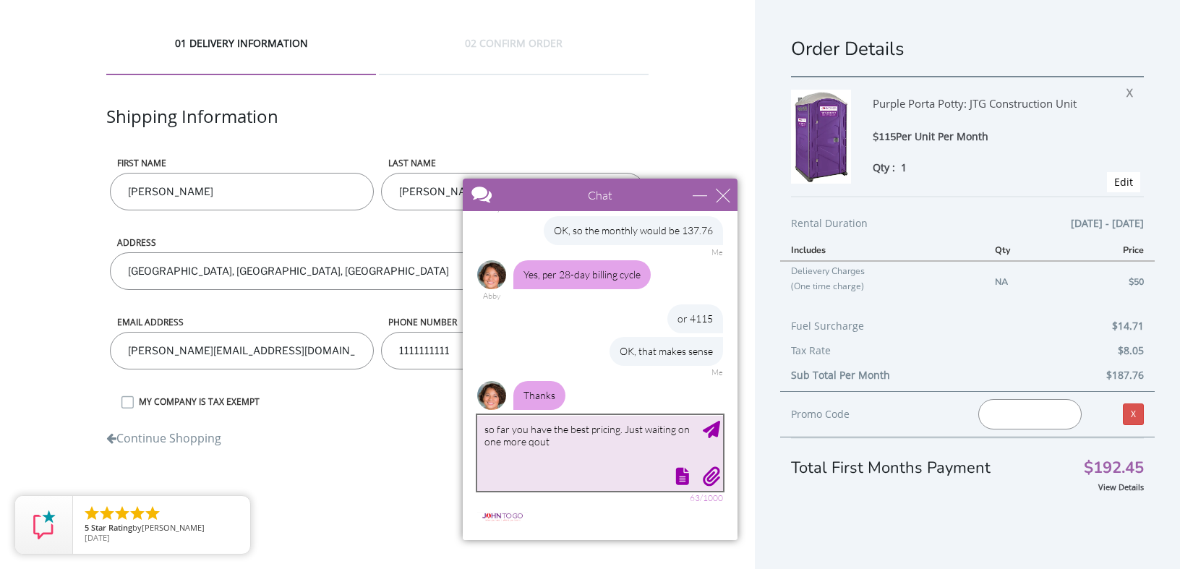
type textarea "so far you have the best pricing. Just waiting on one more qoute"
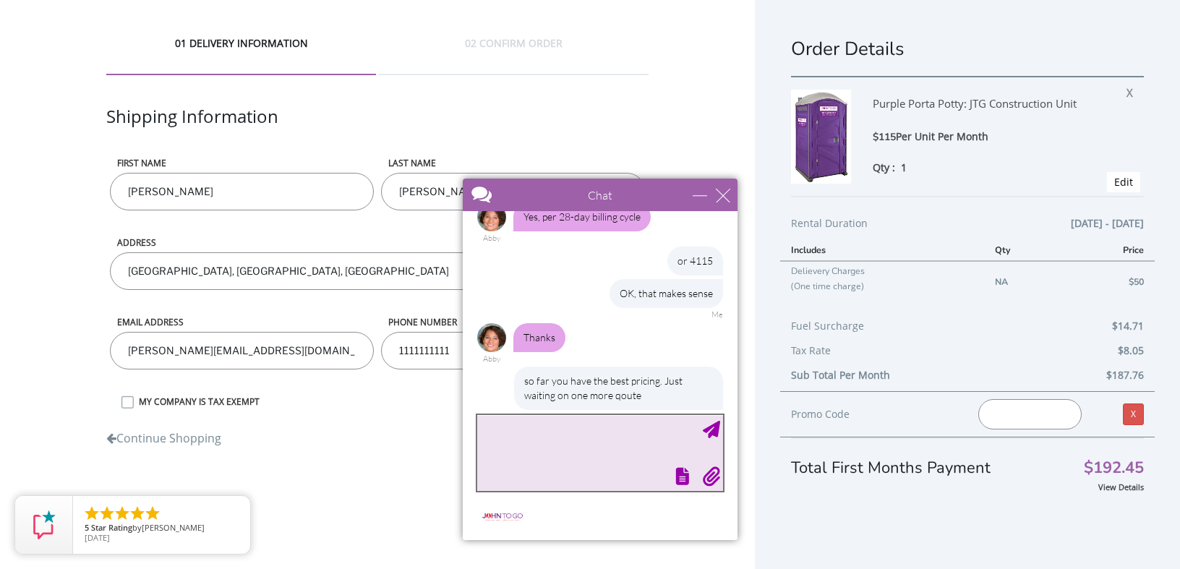
scroll to position [422, 0]
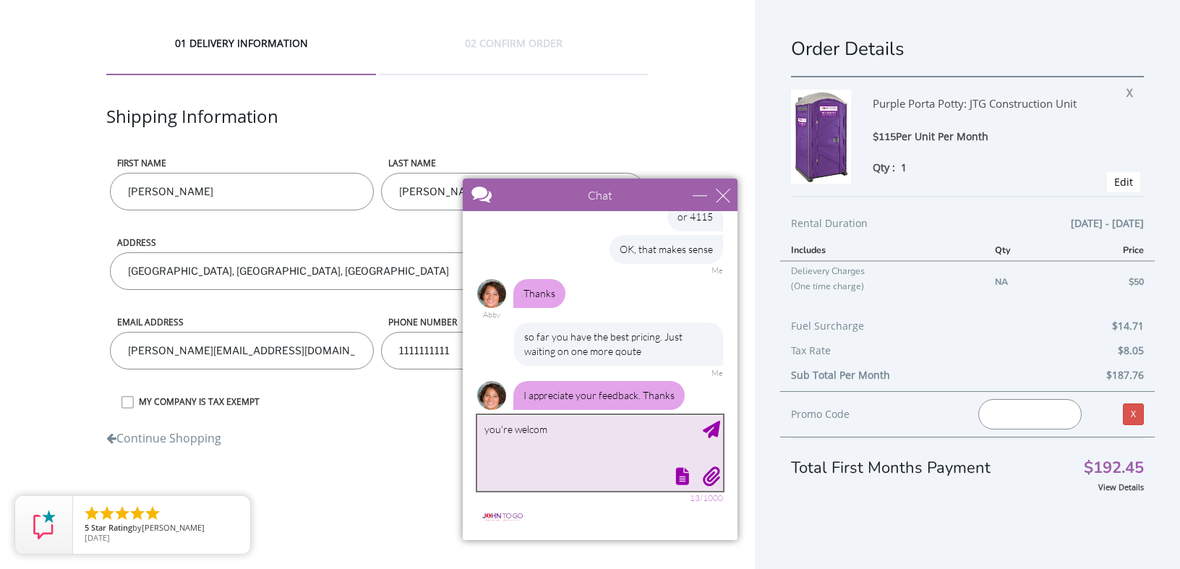
type textarea "you're welcome"
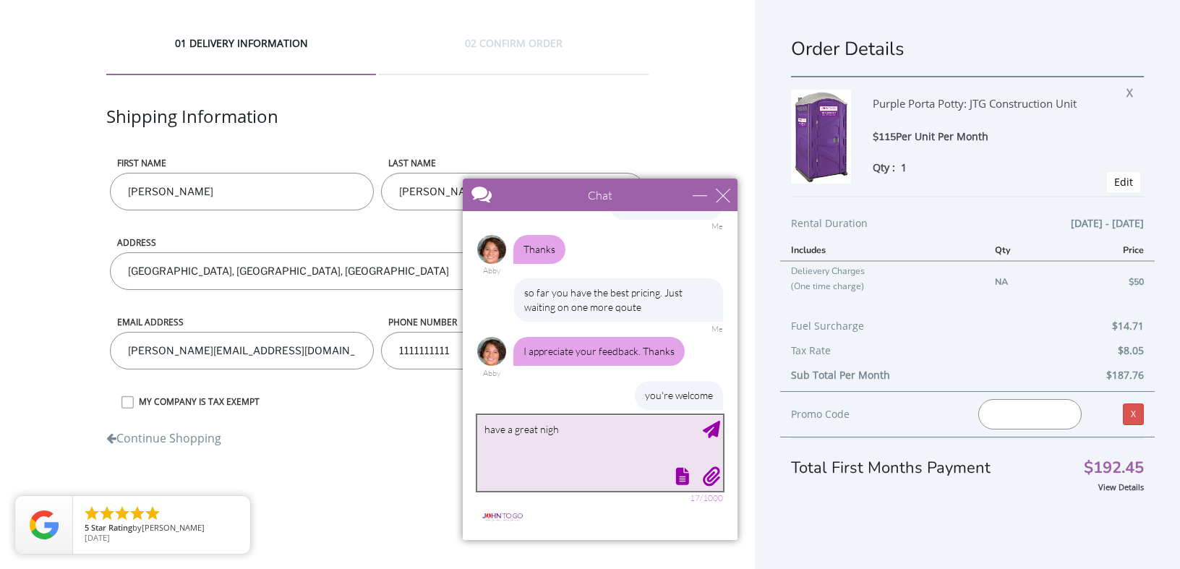
type textarea "have a great night"
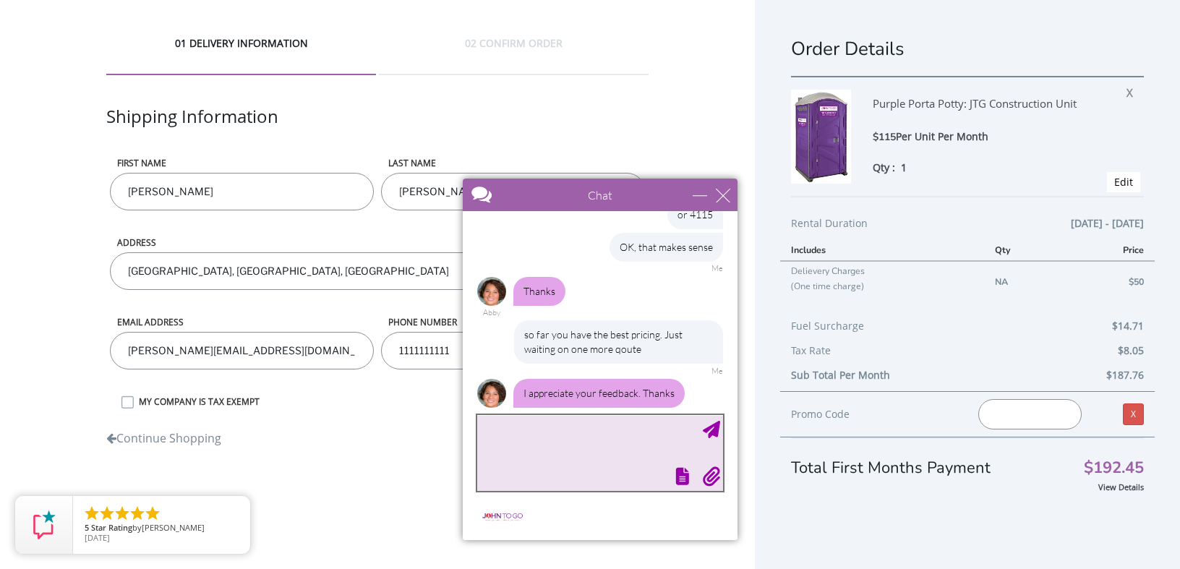
scroll to position [542, 0]
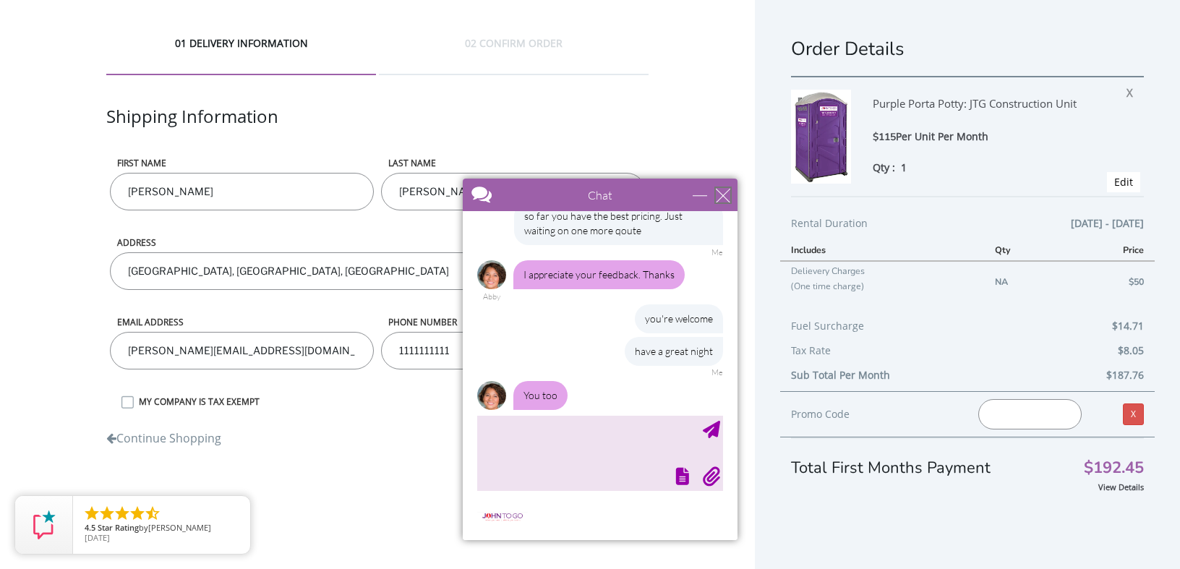
click at [725, 197] on div "close" at bounding box center [723, 195] width 14 height 14
type input "Continue Chat"
type input "End Chat"
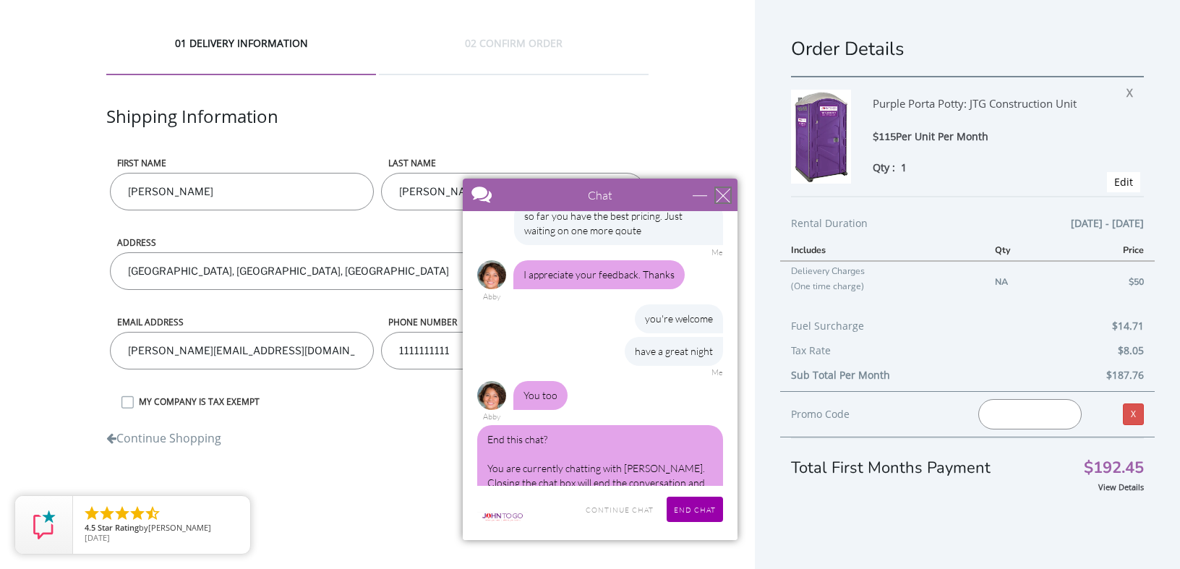
scroll to position [564, 0]
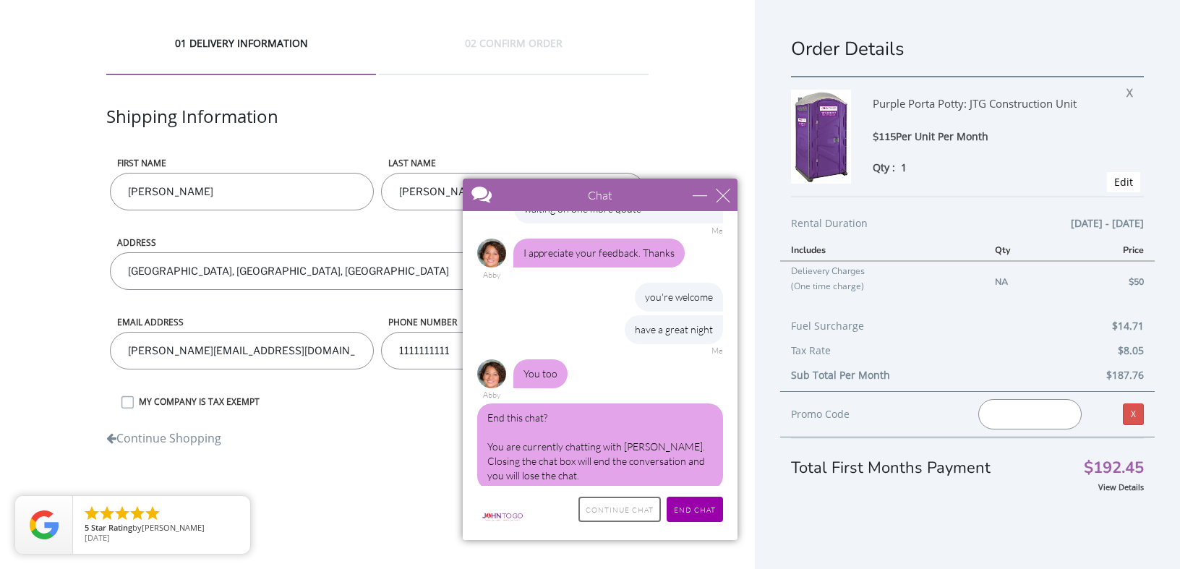
click at [627, 508] on input "Continue Chat" at bounding box center [620, 509] width 82 height 25
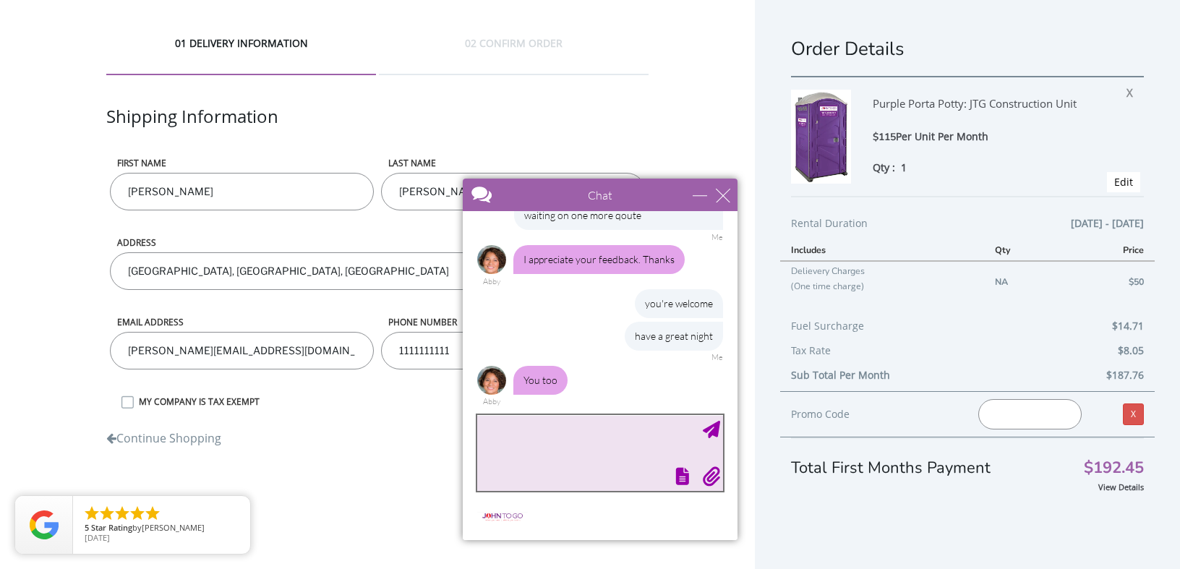
scroll to position [542, 0]
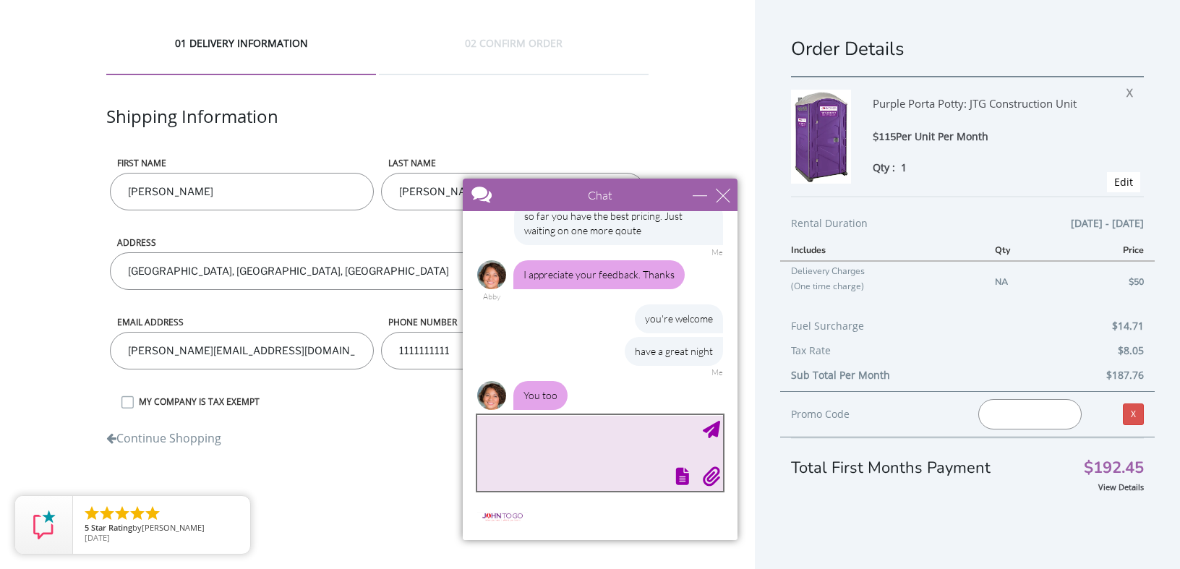
click at [552, 445] on textarea "type your message" at bounding box center [600, 453] width 246 height 76
type textarea "you also mentioned a promo code in our previous chat"
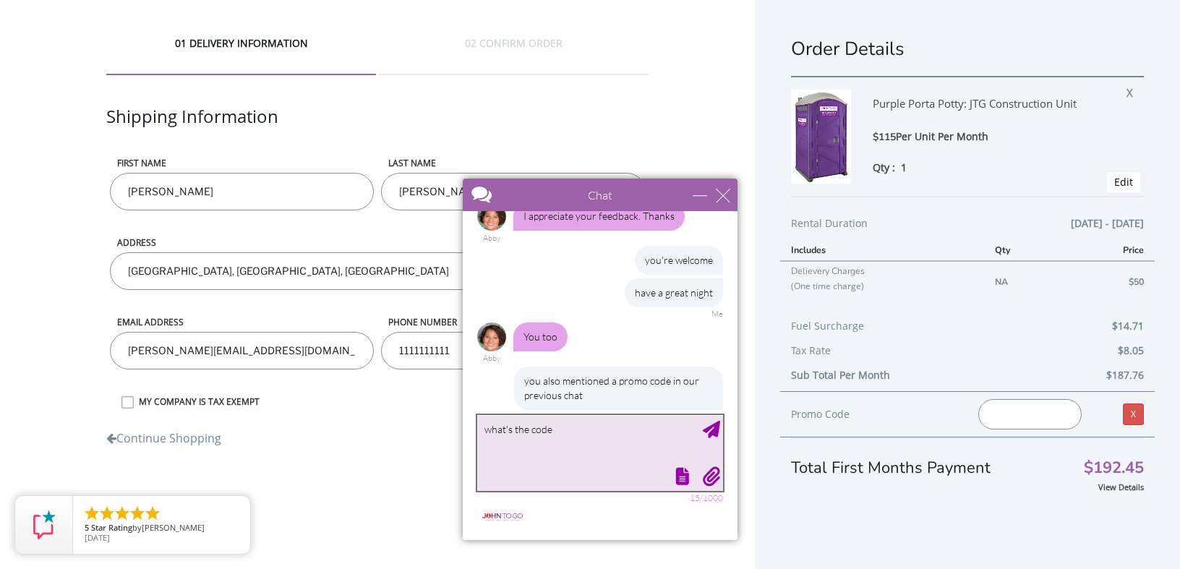
type textarea "what's the code?"
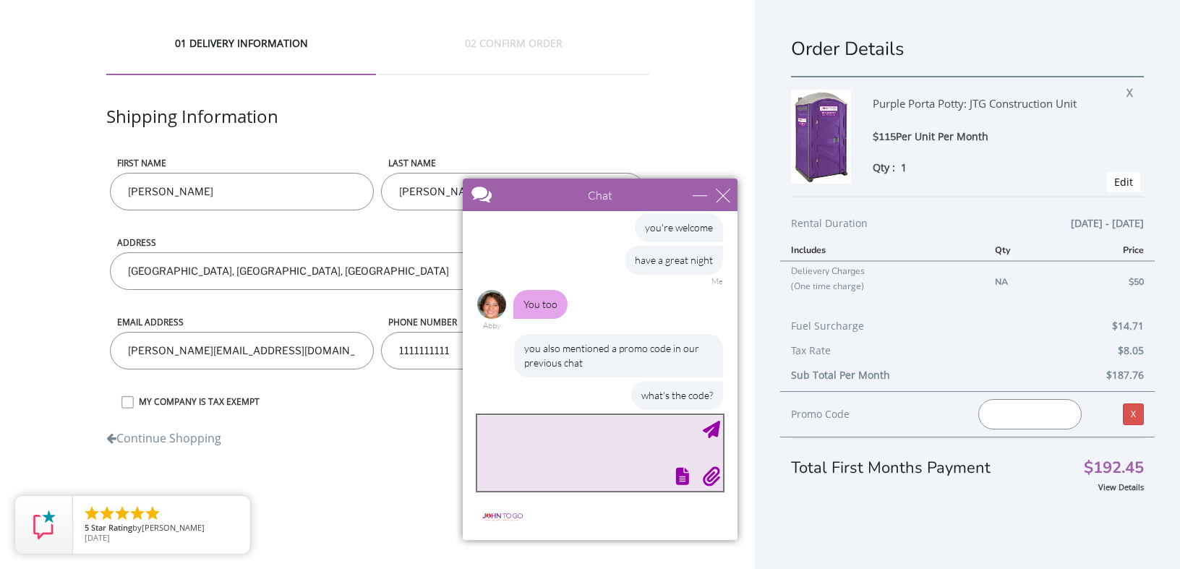
scroll to position [677, 0]
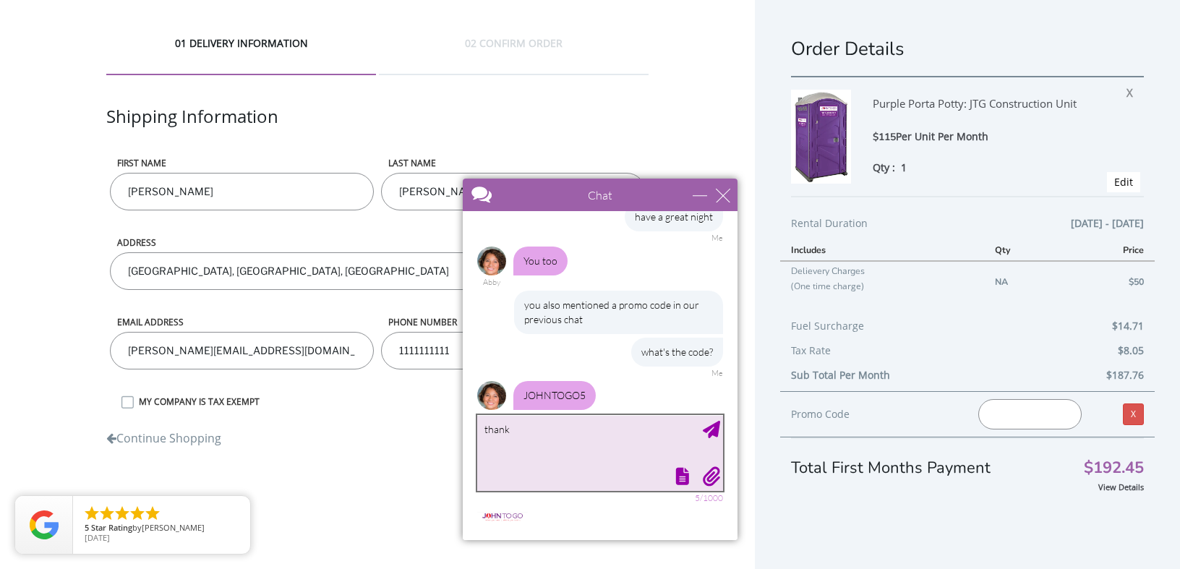
type textarea "thanks"
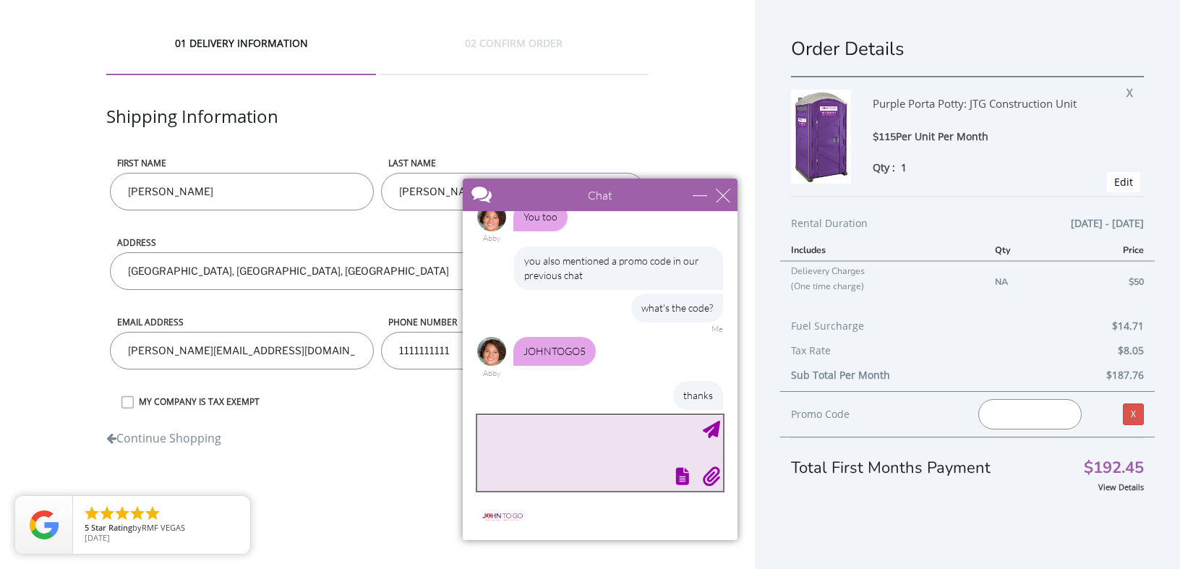
scroll to position [765, 0]
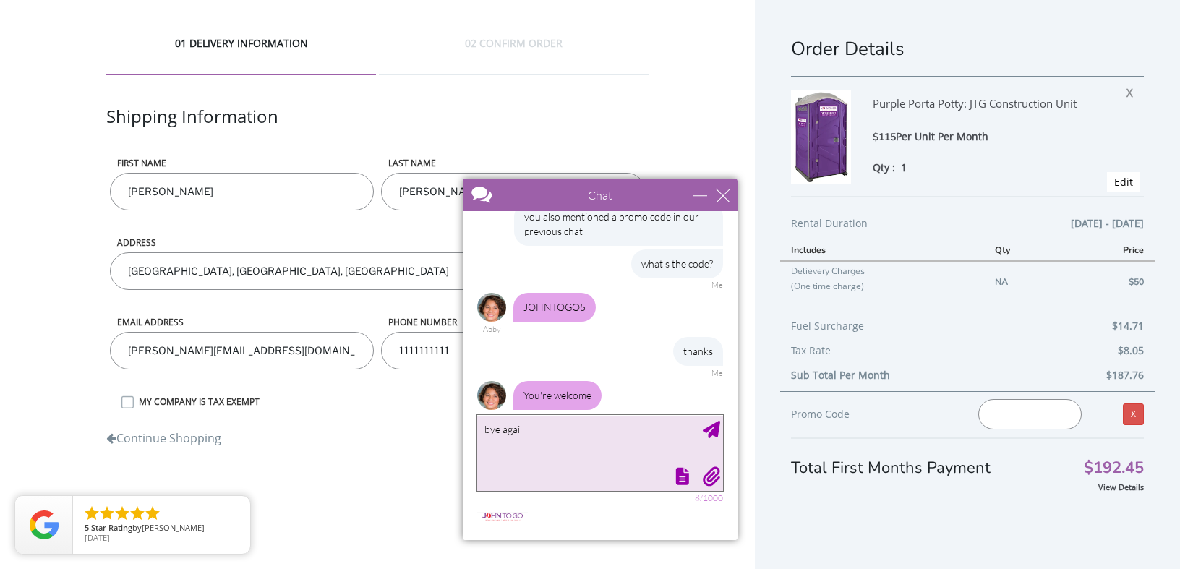
type textarea "bye again"
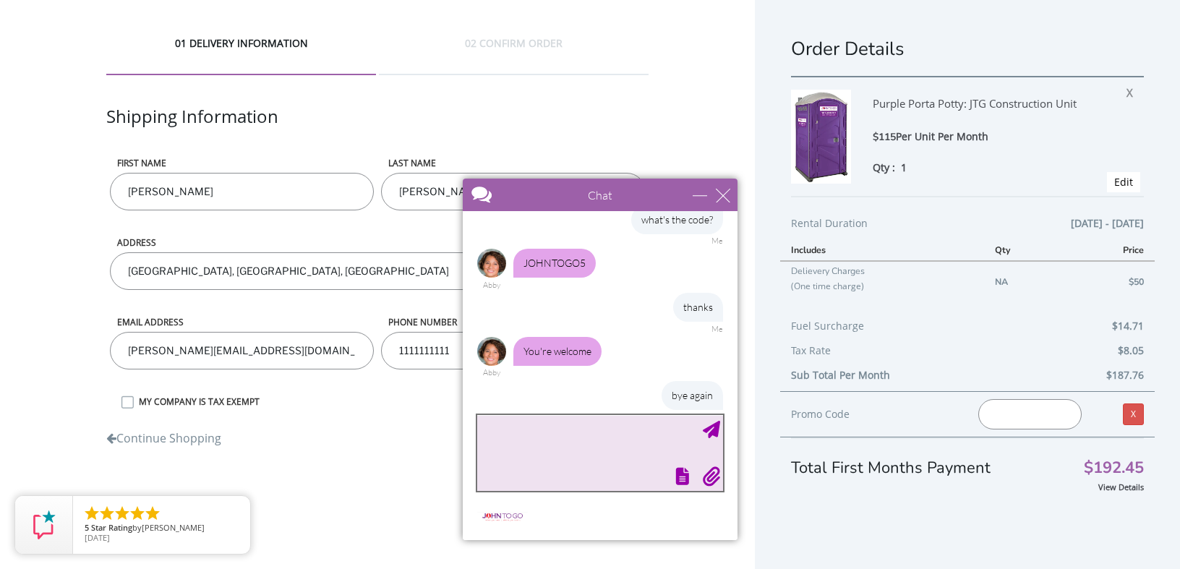
scroll to position [853, 0]
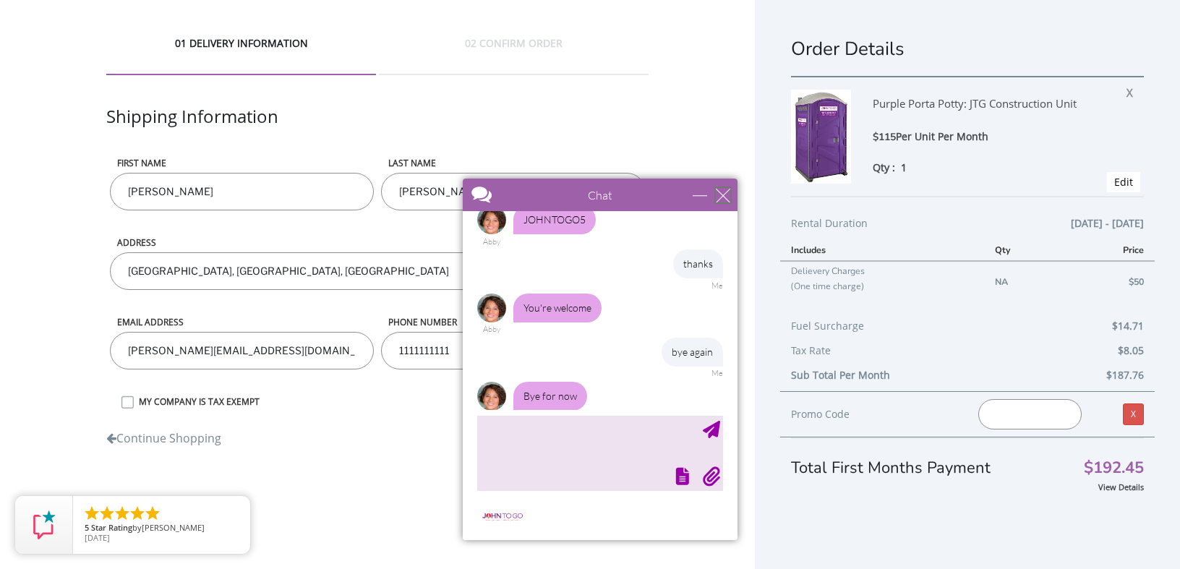
click at [723, 195] on div "close" at bounding box center [723, 195] width 14 height 14
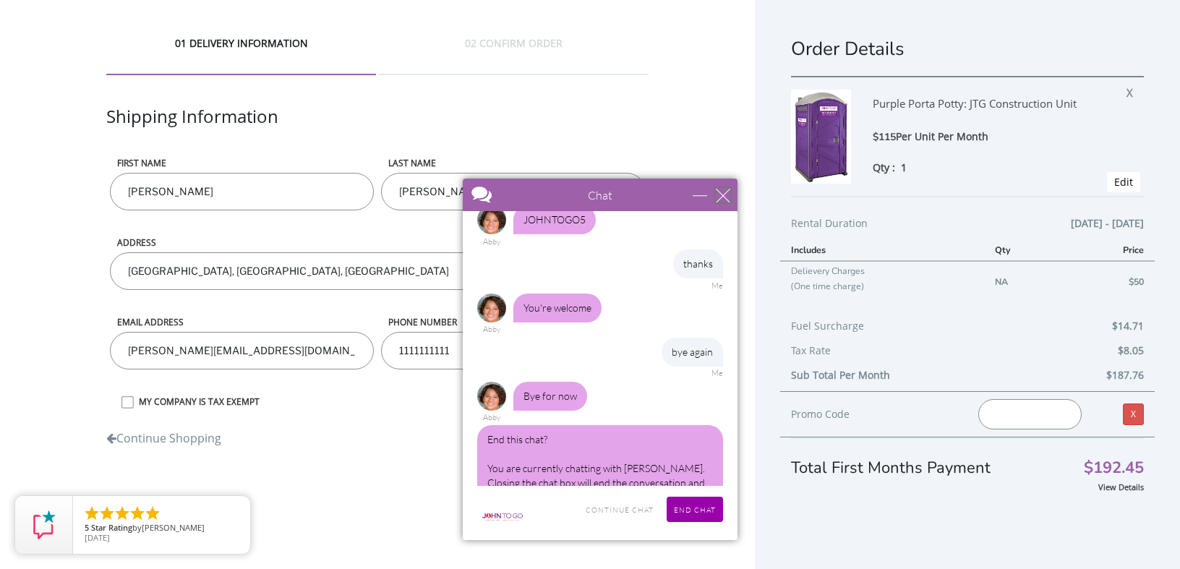
scroll to position [875, 0]
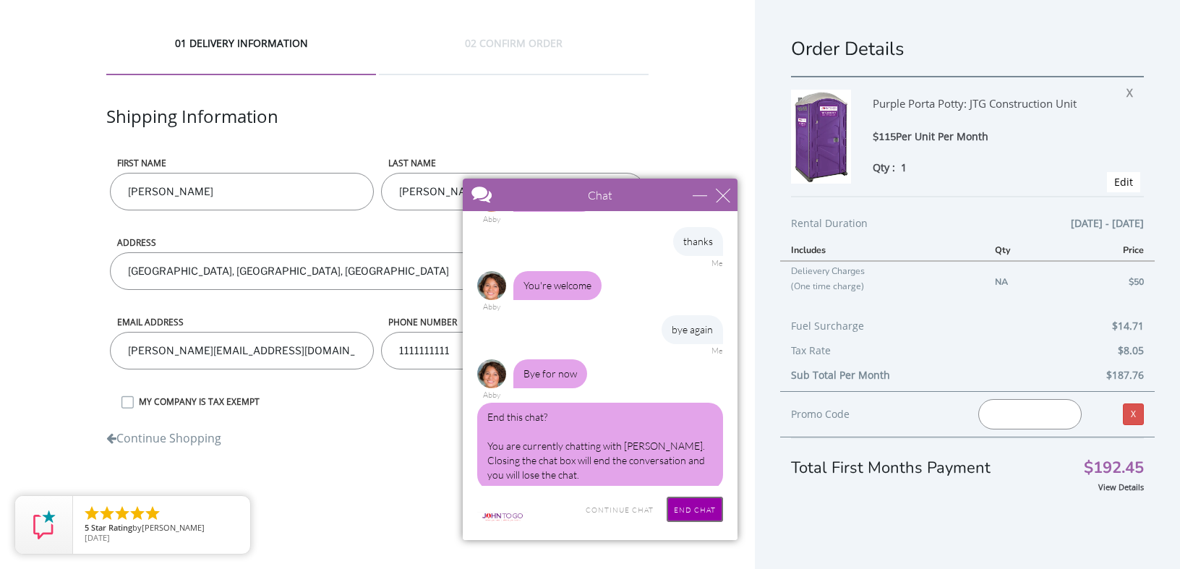
click at [699, 508] on input "End Chat" at bounding box center [695, 509] width 56 height 25
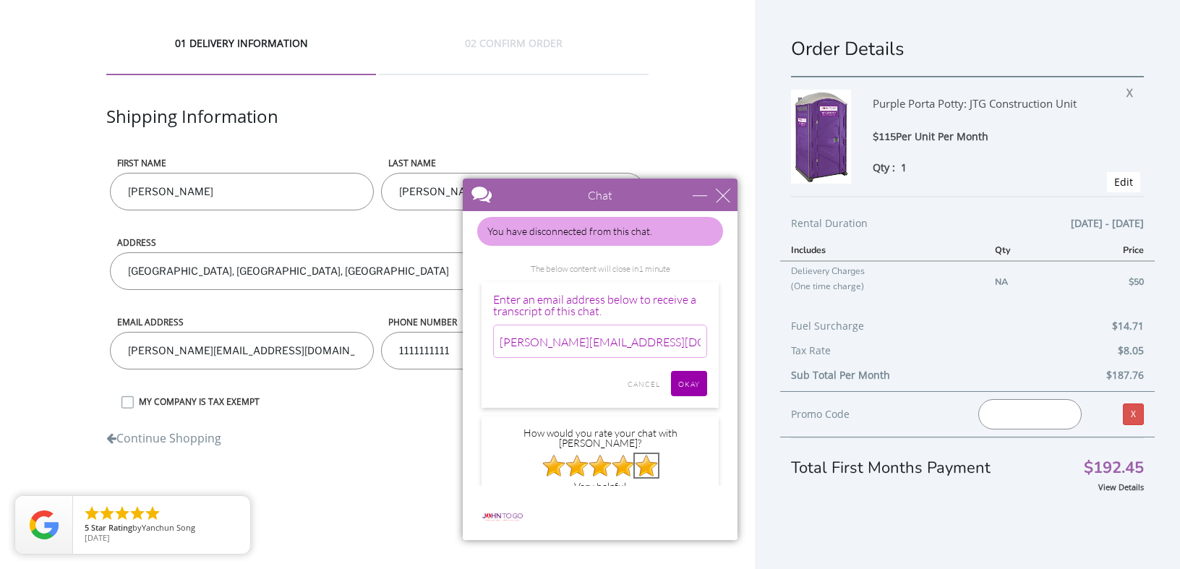
click at [649, 454] on img at bounding box center [646, 465] width 23 height 23
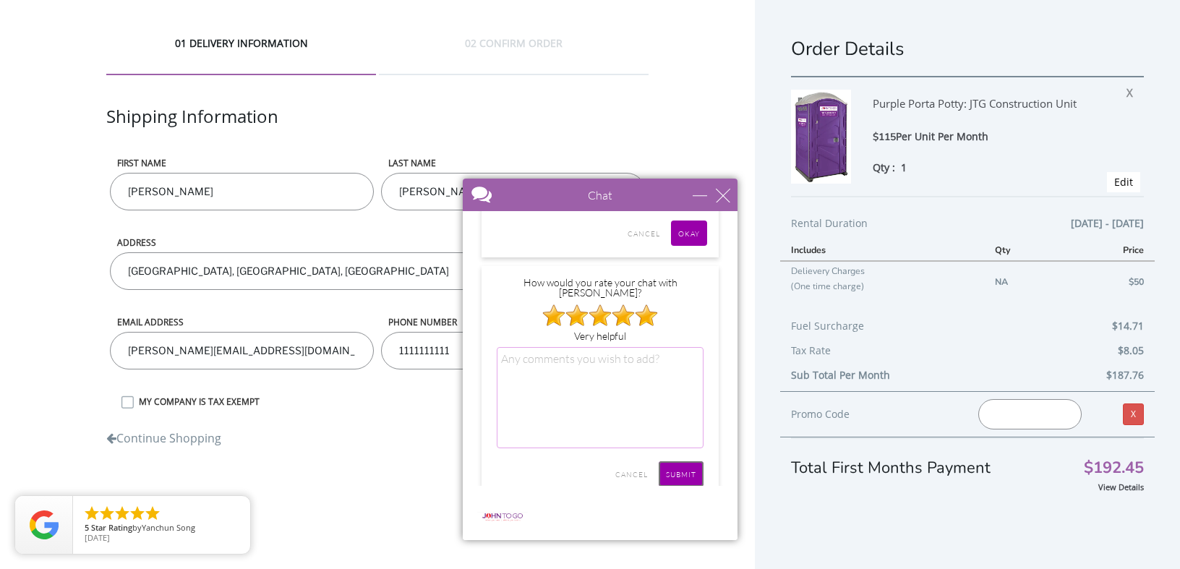
click at [687, 461] on input "SUBMIT" at bounding box center [681, 473] width 45 height 25
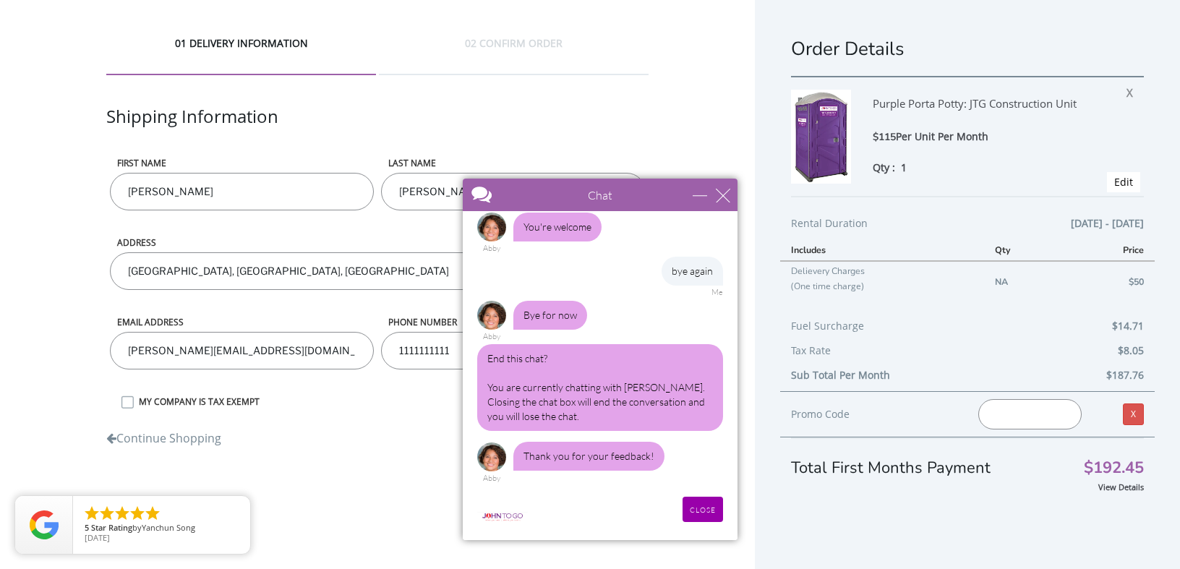
scroll to position [919, 0]
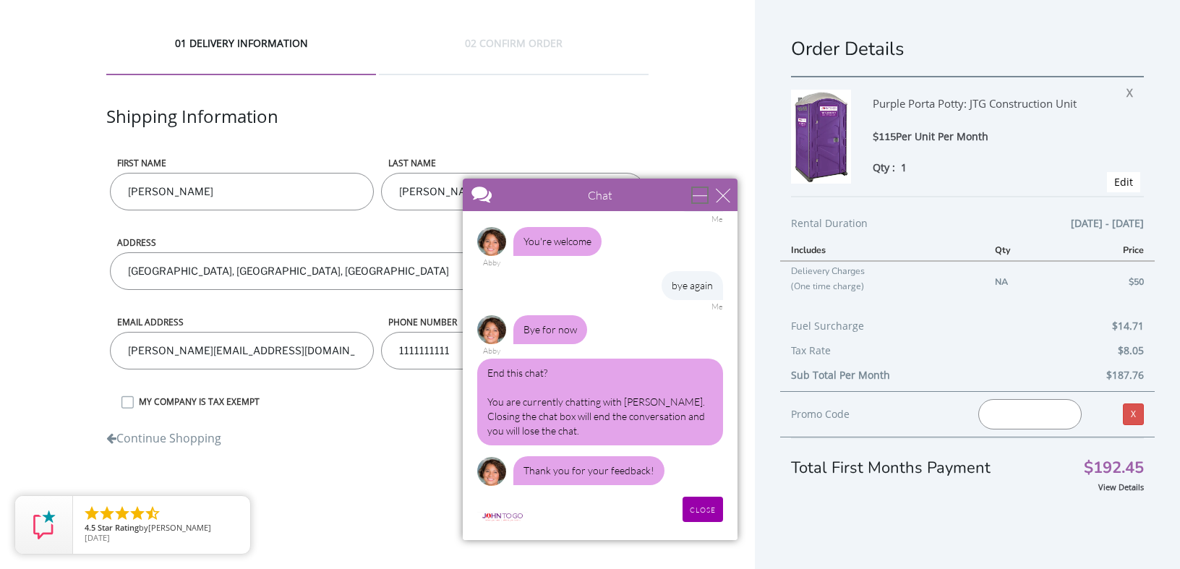
click at [697, 197] on div "minimize" at bounding box center [700, 195] width 14 height 14
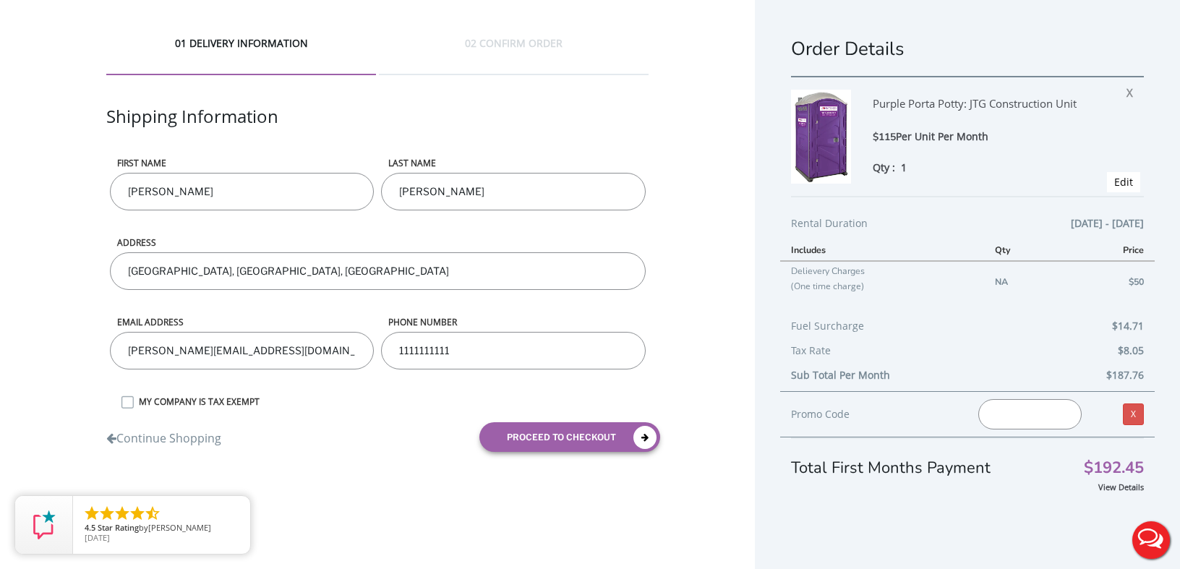
scroll to position [0, 0]
click at [1005, 416] on input "text" at bounding box center [1029, 414] width 103 height 30
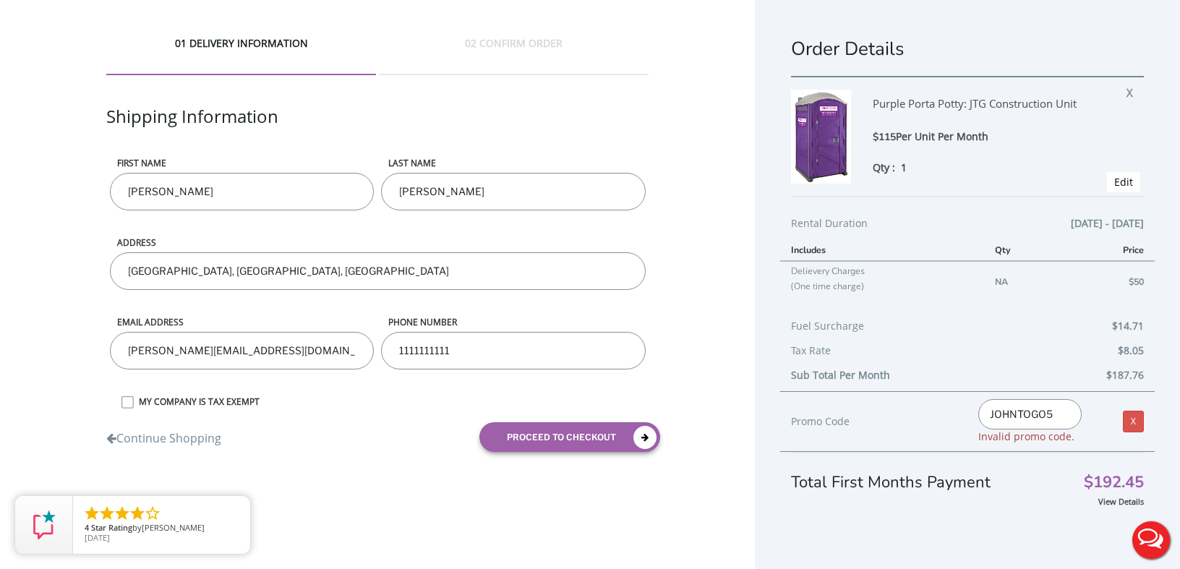
type input "JOHNTOGO5"
